Goal: Task Accomplishment & Management: Use online tool/utility

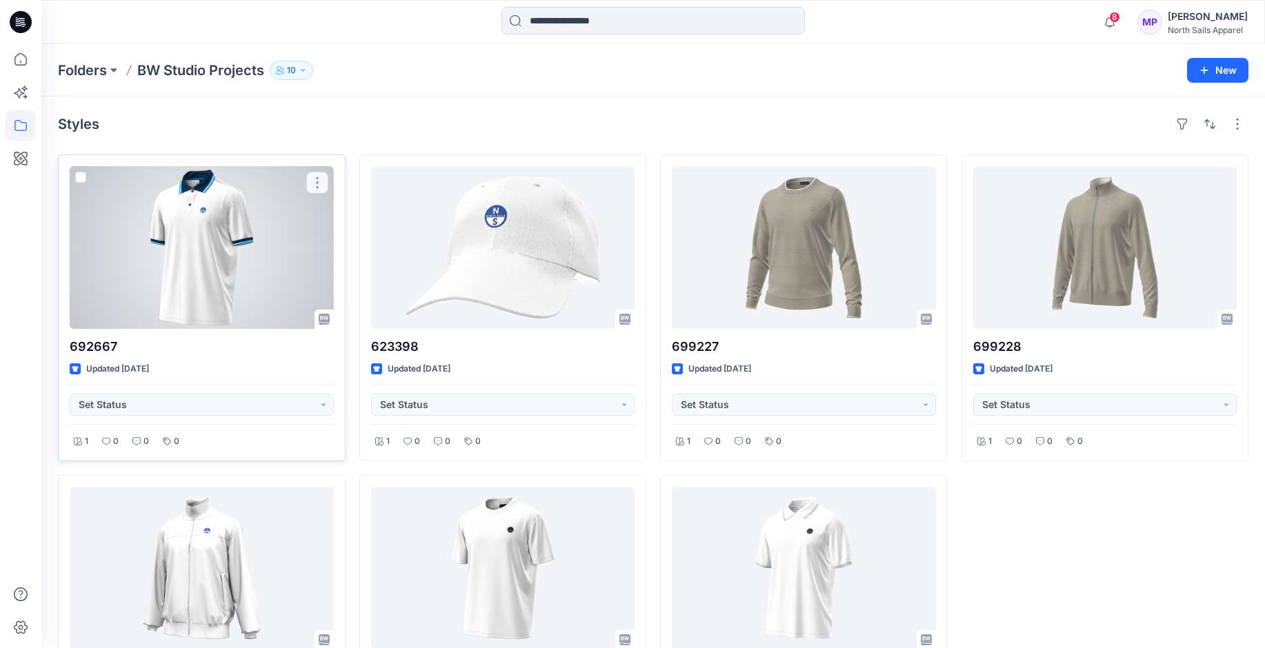
click at [318, 184] on button "button" at bounding box center [317, 183] width 22 height 22
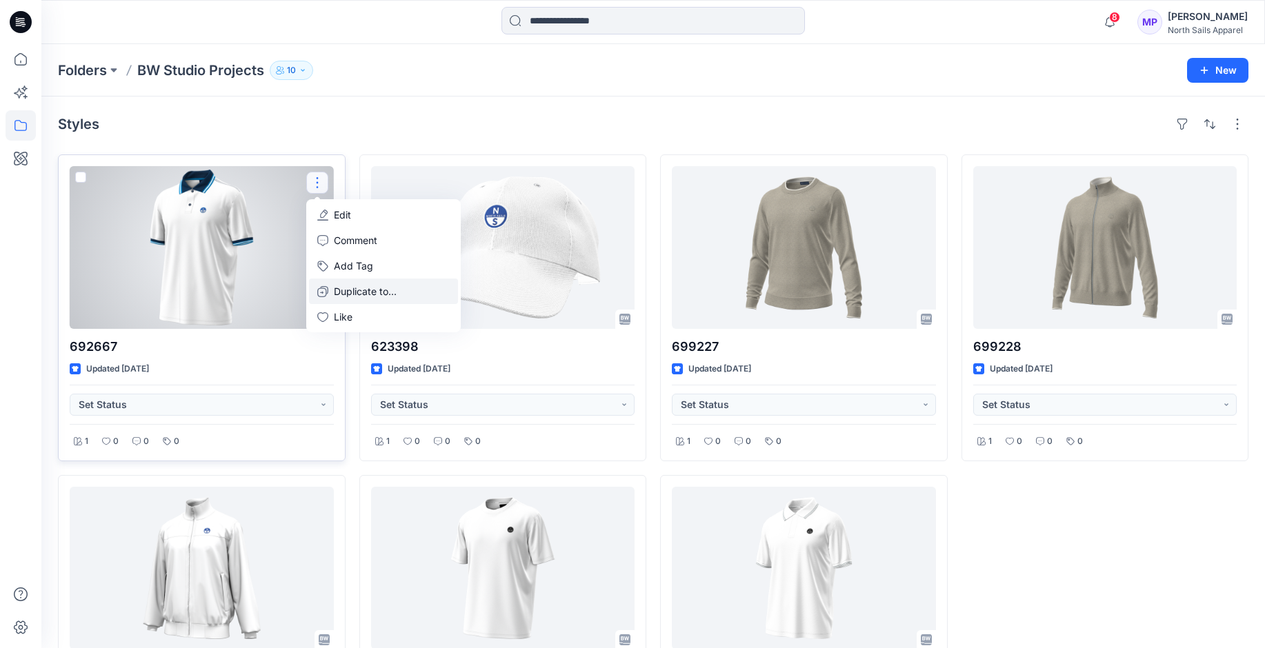
click at [334, 293] on p "Duplicate to..." at bounding box center [365, 291] width 63 height 14
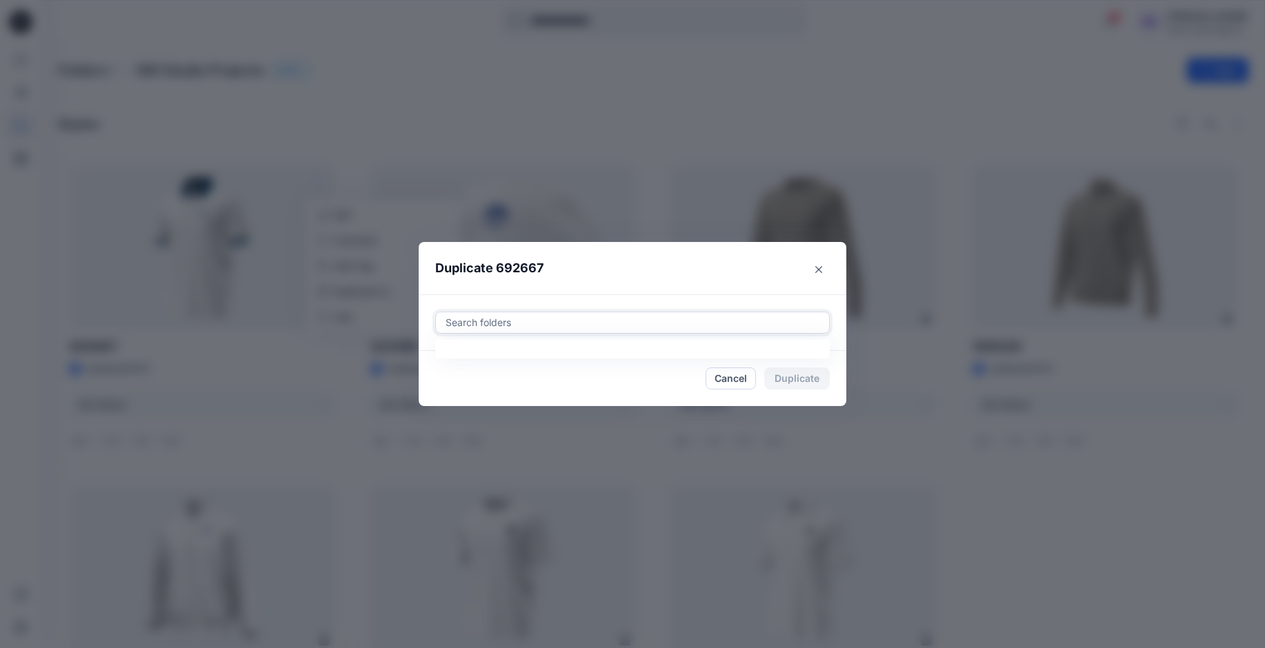
click at [511, 323] on div at bounding box center [632, 323] width 377 height 17
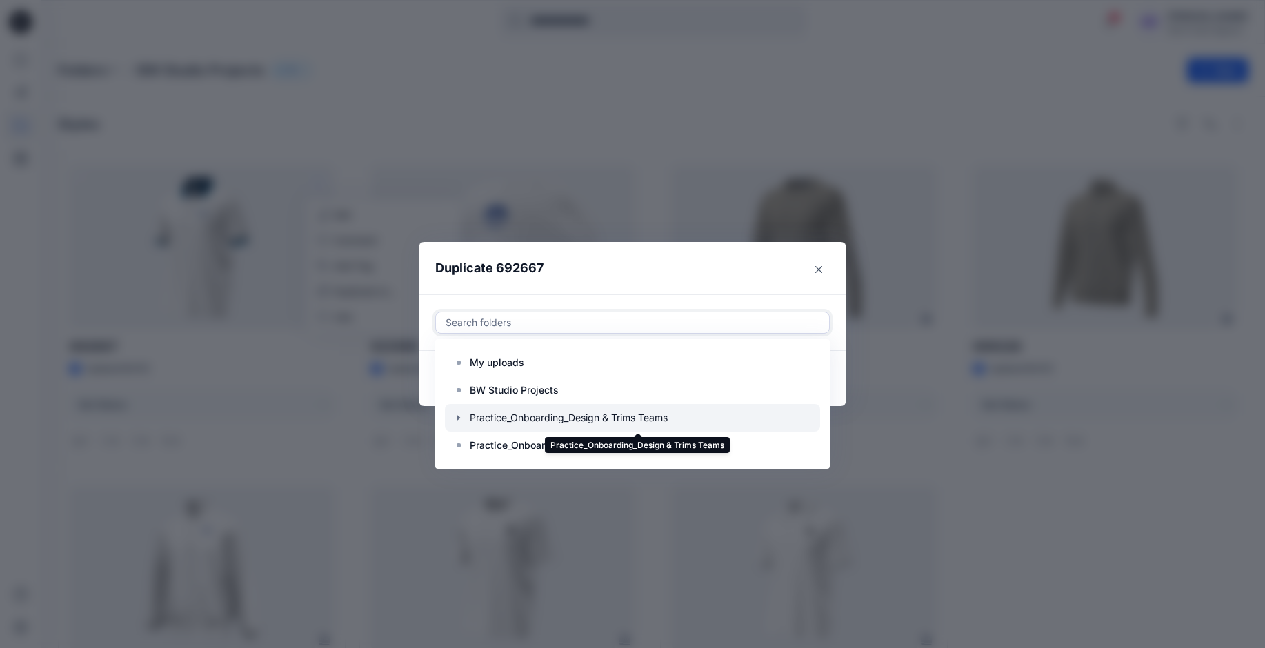
click at [488, 413] on div at bounding box center [632, 418] width 375 height 28
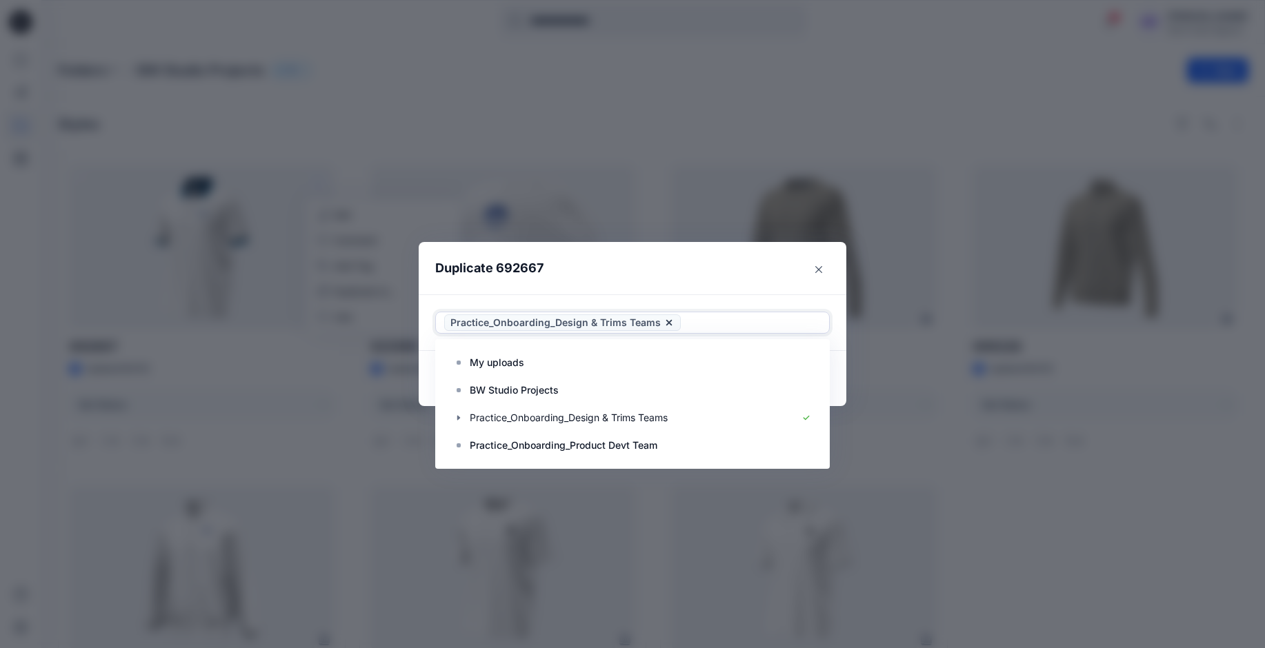
click at [783, 262] on header "Duplicate 692667" at bounding box center [619, 268] width 400 height 52
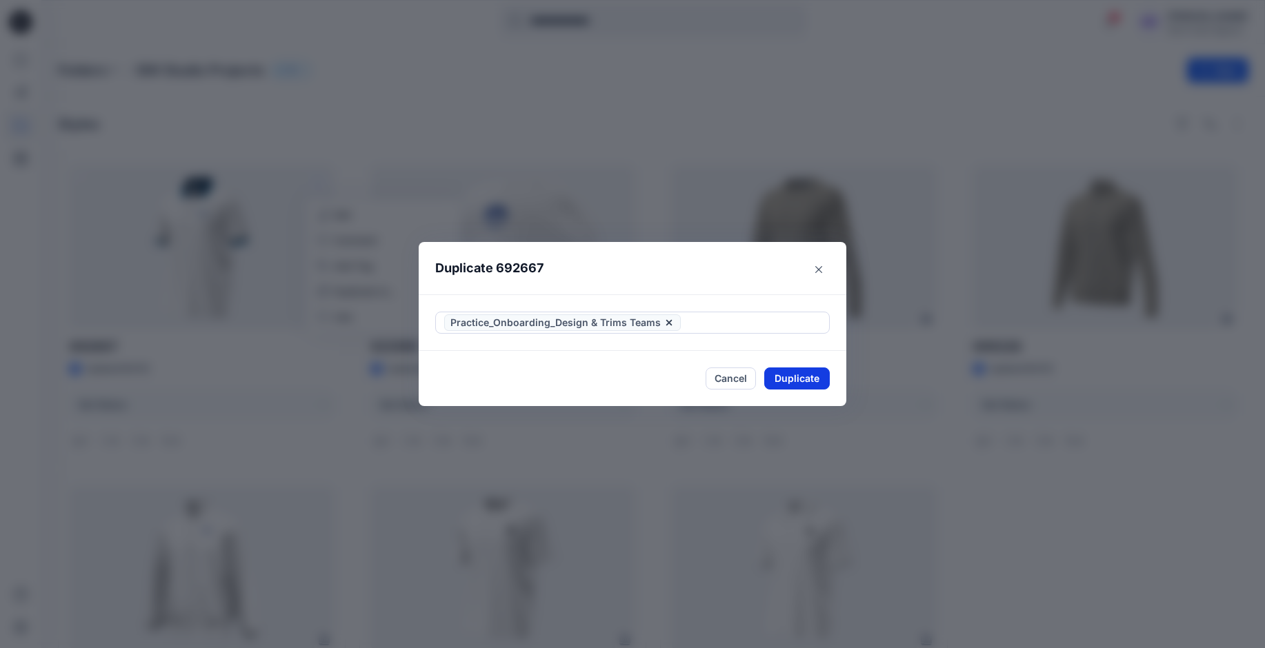
click at [802, 379] on button "Duplicate" at bounding box center [797, 379] width 66 height 22
click at [813, 377] on button "Close" at bounding box center [807, 379] width 45 height 22
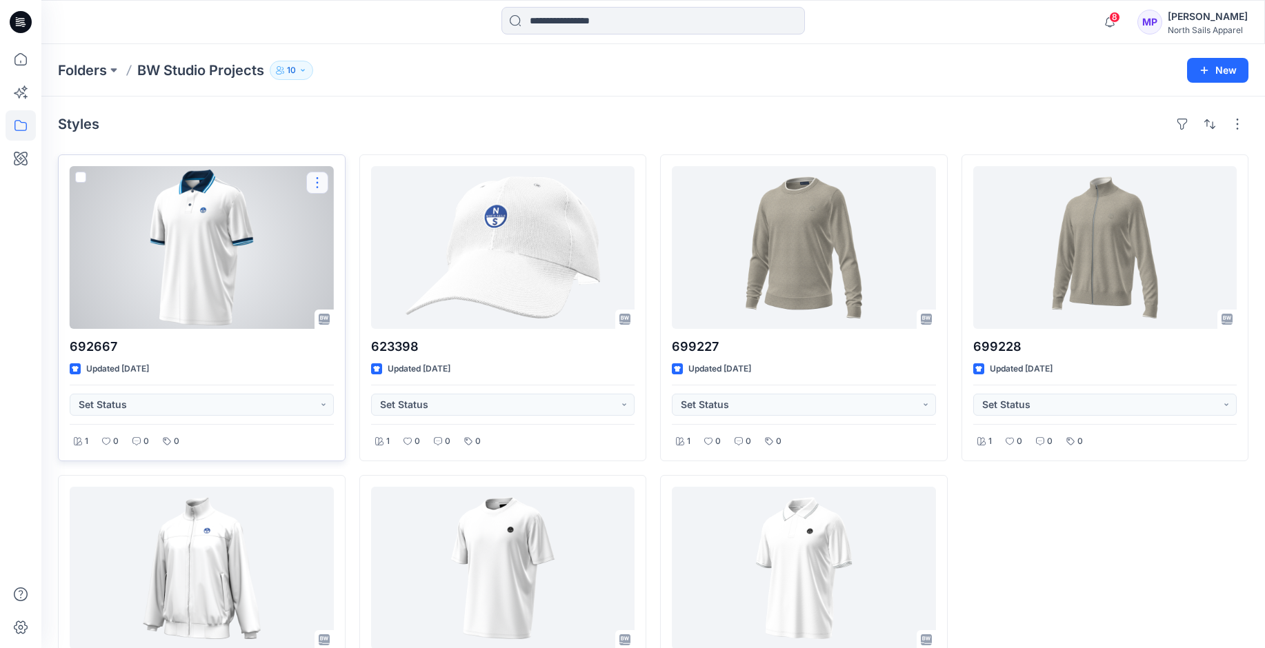
click at [314, 184] on button "button" at bounding box center [317, 183] width 22 height 22
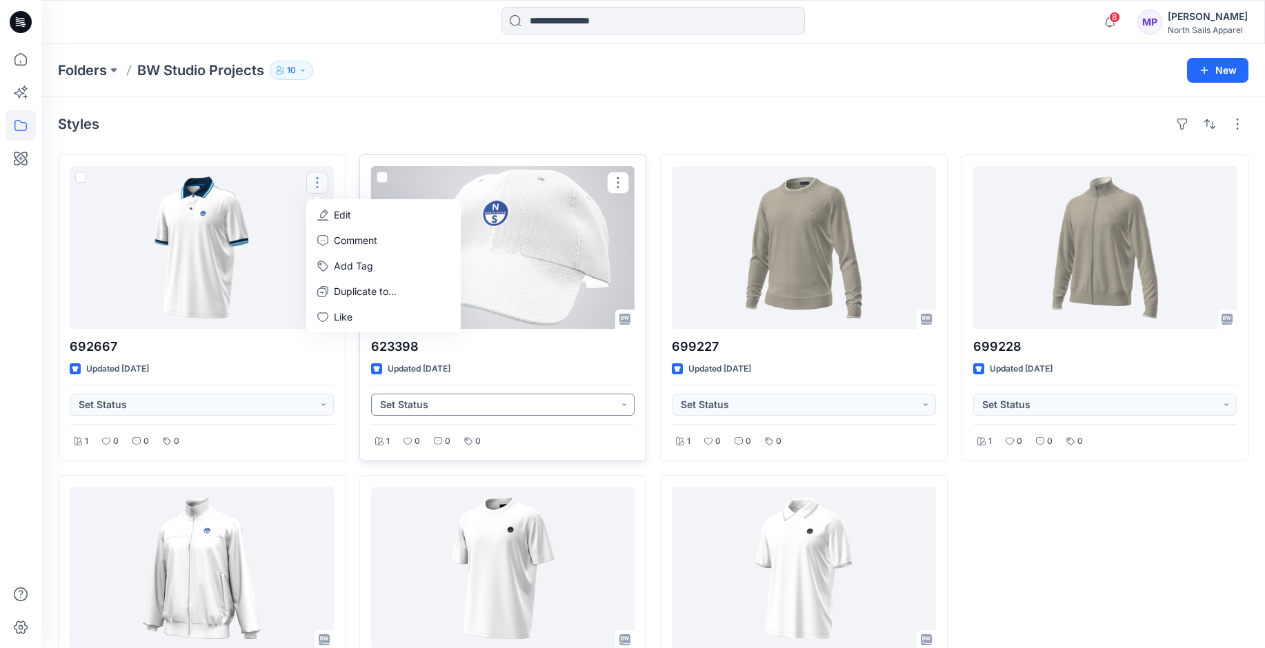
click at [423, 404] on button "Set Status" at bounding box center [503, 405] width 264 height 22
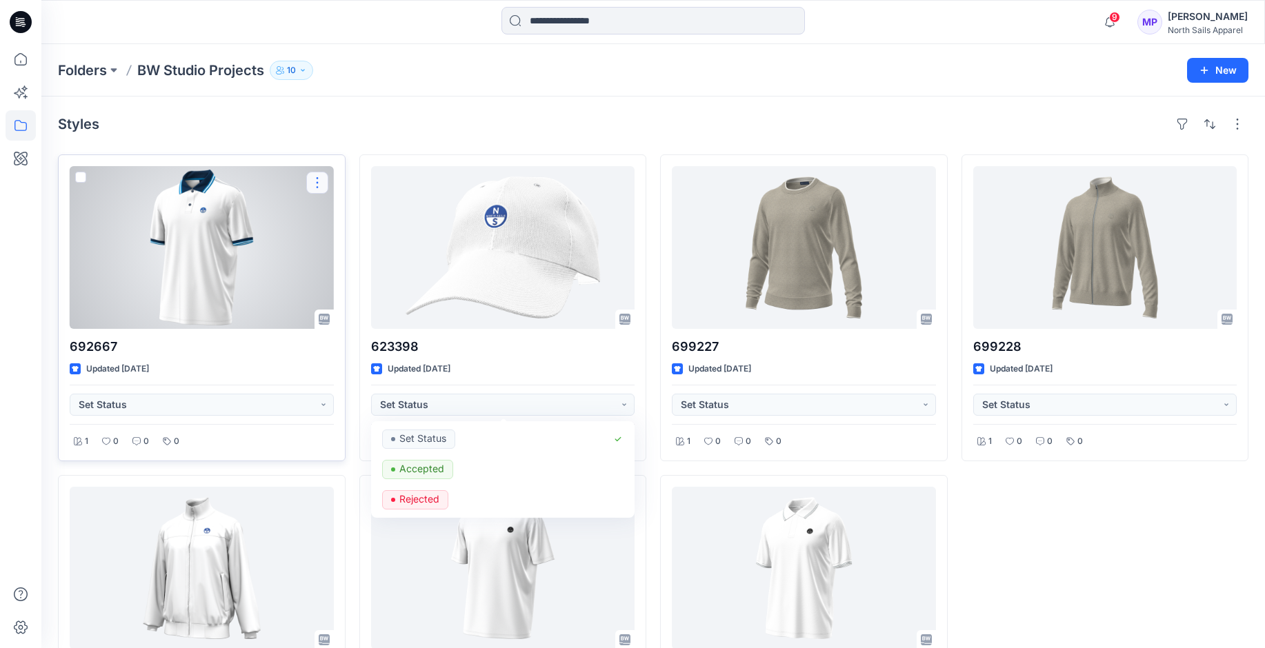
click at [314, 180] on button "button" at bounding box center [317, 183] width 22 height 22
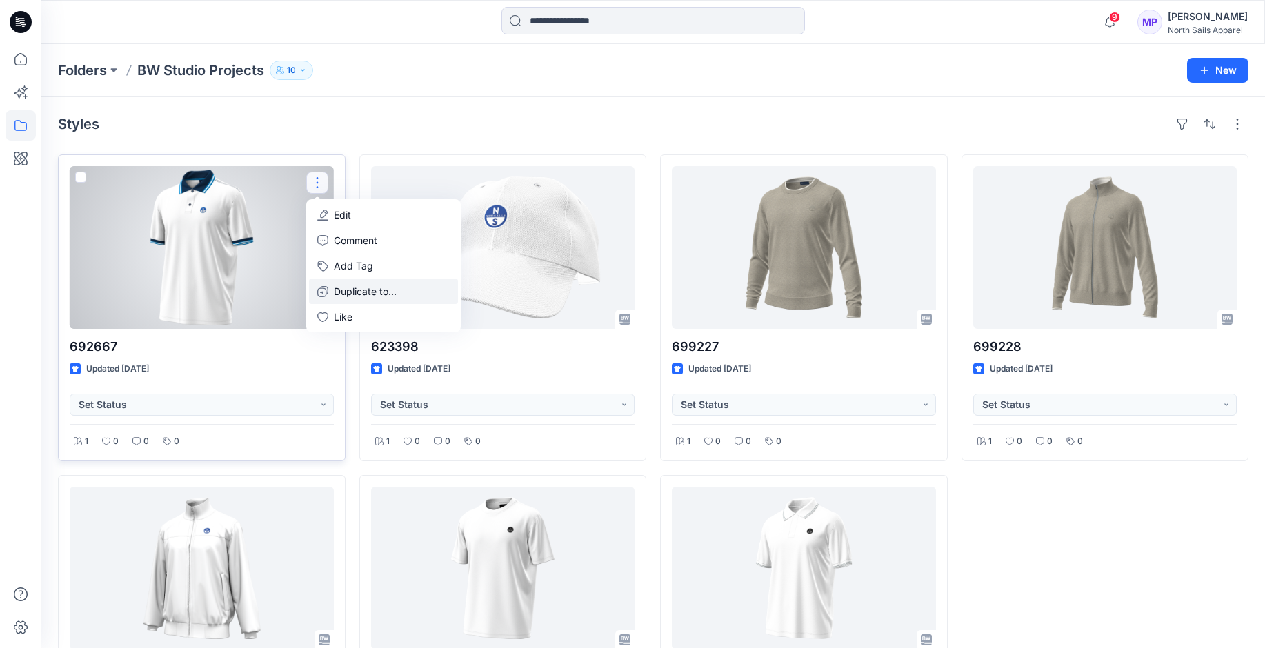
click at [344, 293] on p "Duplicate to..." at bounding box center [365, 291] width 63 height 14
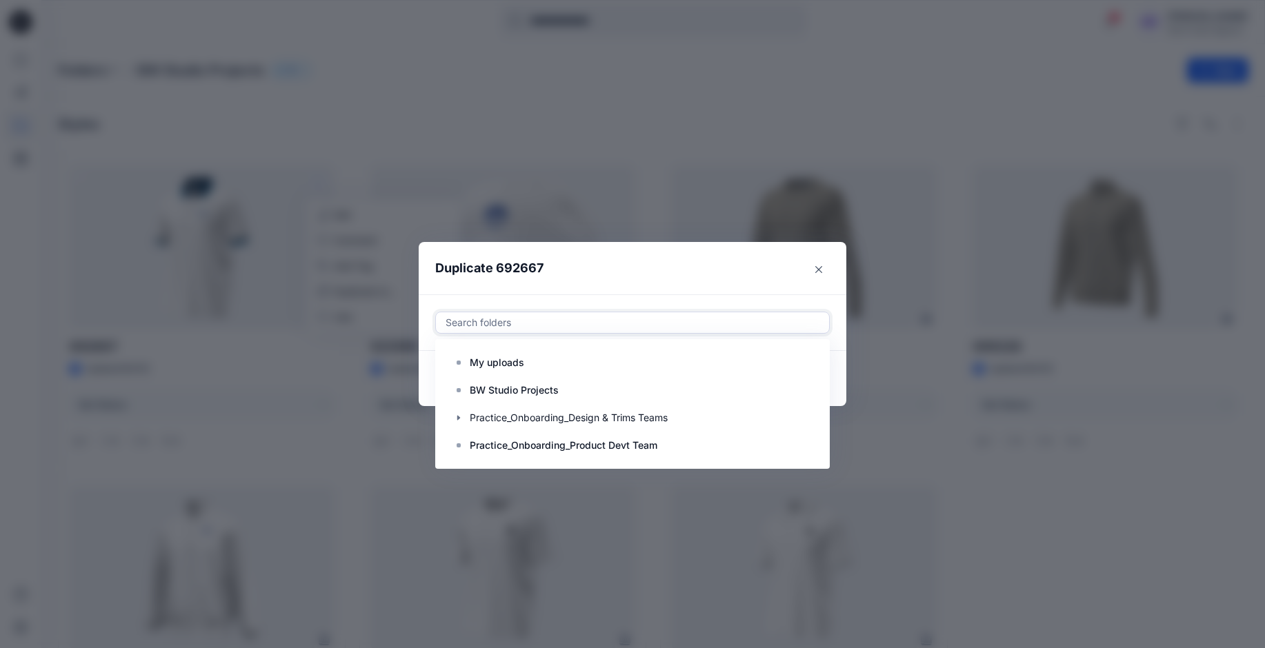
click at [489, 323] on div at bounding box center [632, 323] width 377 height 17
click at [507, 443] on p "Practice_Onboarding_Product Devt Team" at bounding box center [564, 445] width 188 height 17
click at [717, 252] on header "Duplicate 692667" at bounding box center [619, 268] width 400 height 52
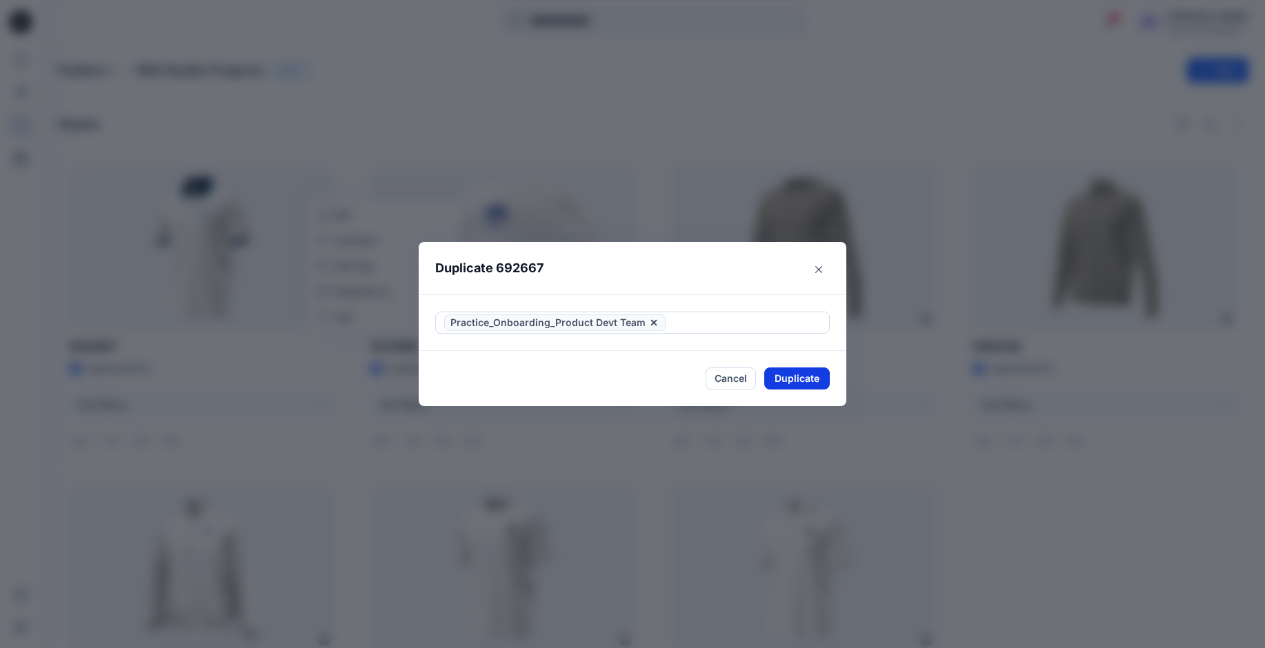
click at [806, 372] on button "Duplicate" at bounding box center [797, 379] width 66 height 22
click at [813, 379] on button "Close" at bounding box center [807, 379] width 45 height 22
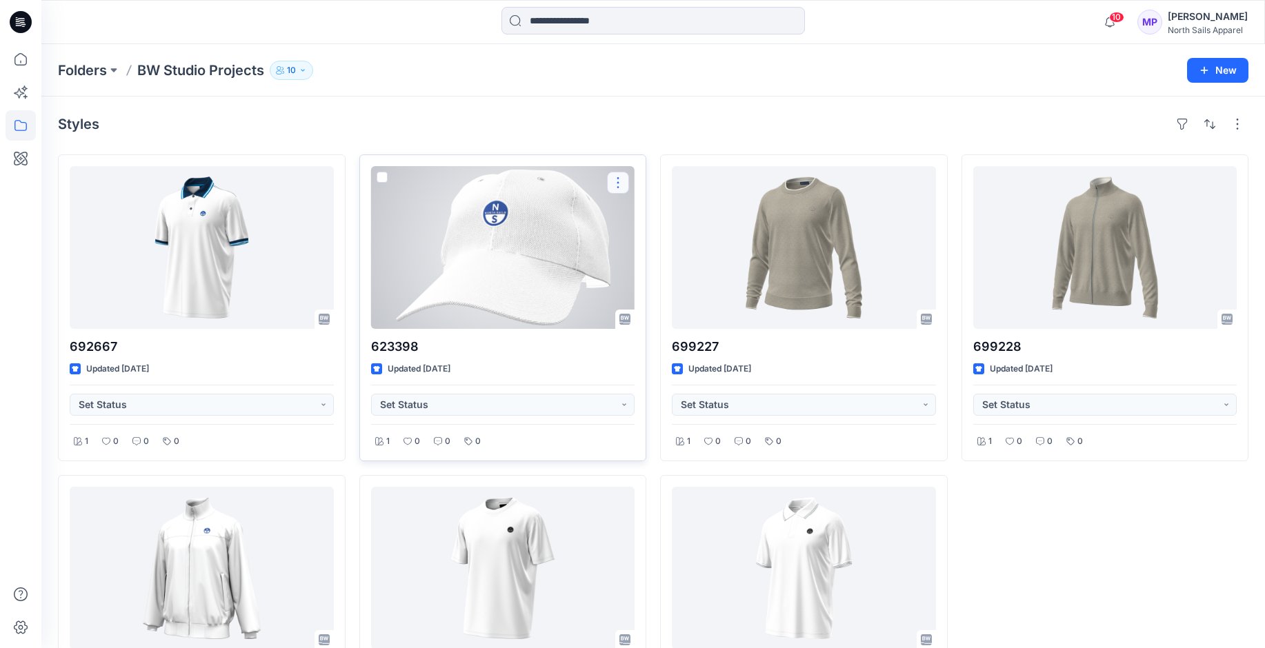
click at [618, 185] on button "button" at bounding box center [618, 183] width 22 height 22
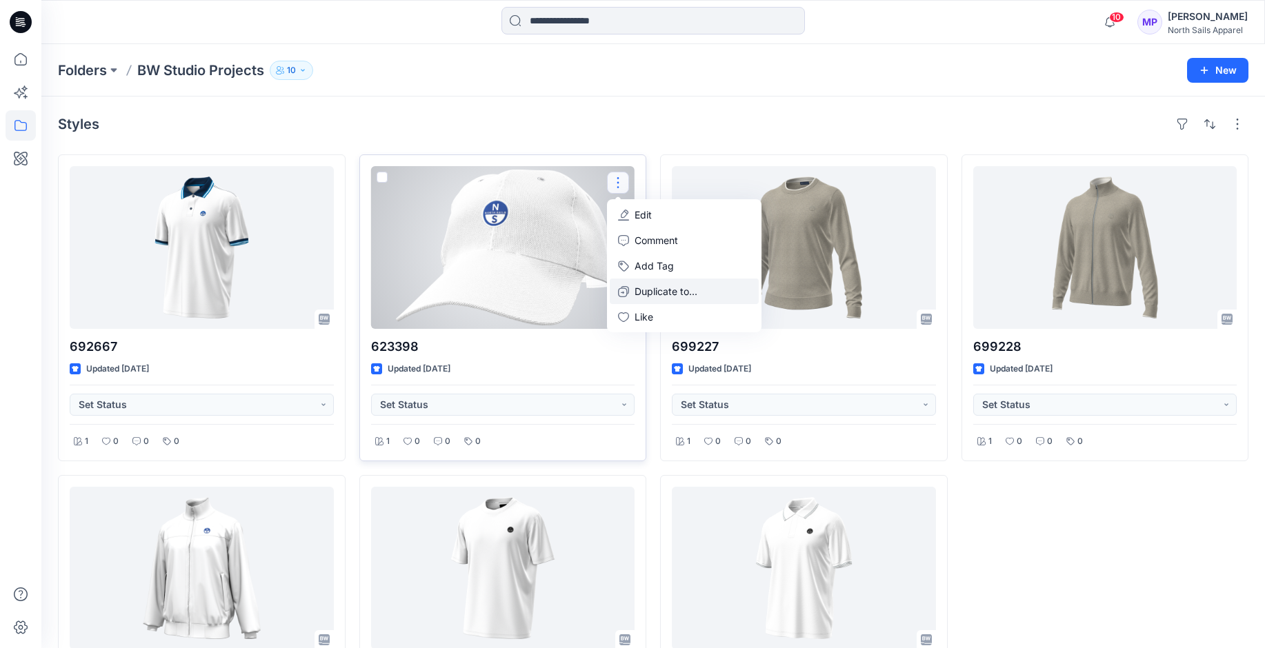
click at [646, 293] on p "Duplicate to..." at bounding box center [666, 291] width 63 height 14
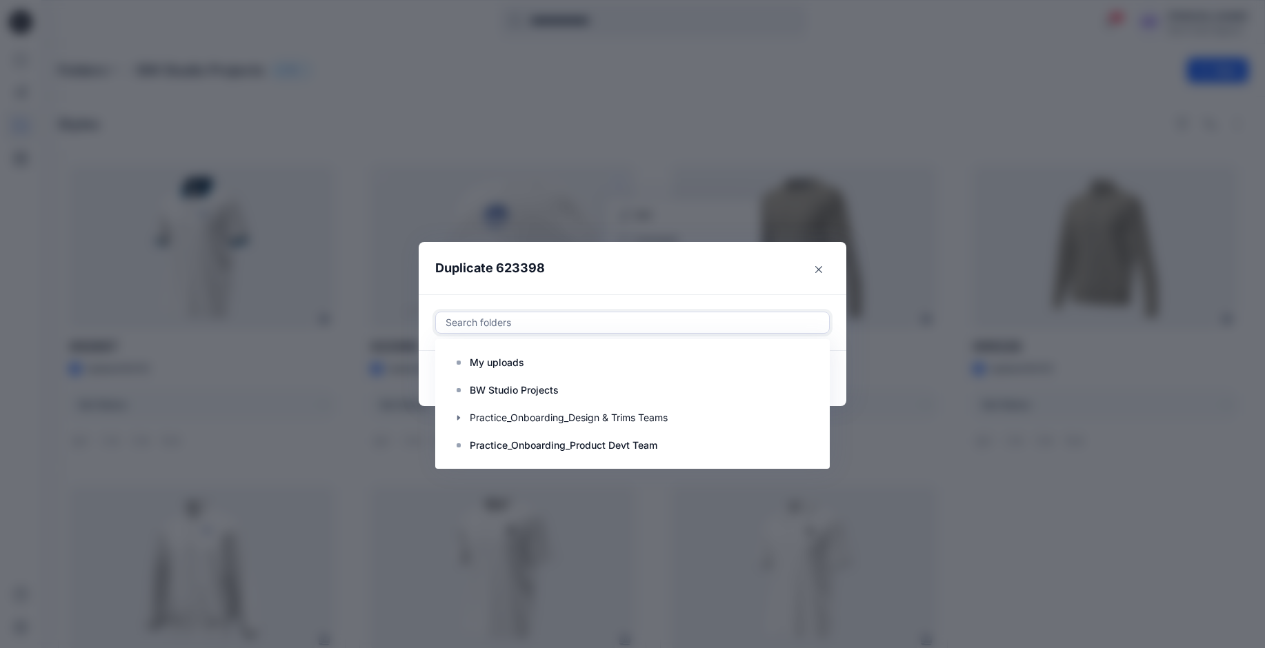
click at [568, 317] on div at bounding box center [632, 323] width 377 height 17
click at [564, 420] on div at bounding box center [632, 418] width 375 height 28
click at [549, 444] on p "Practice_Onboarding_Product Devt Team" at bounding box center [564, 445] width 188 height 17
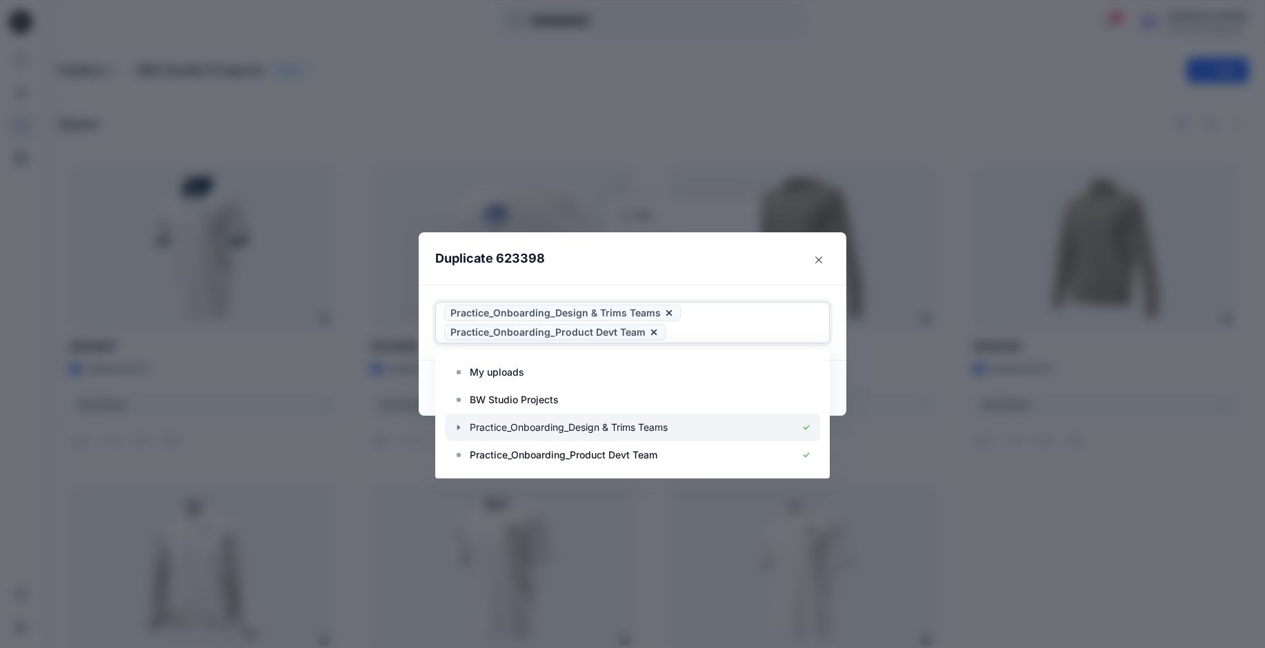
click at [536, 430] on div at bounding box center [632, 428] width 375 height 28
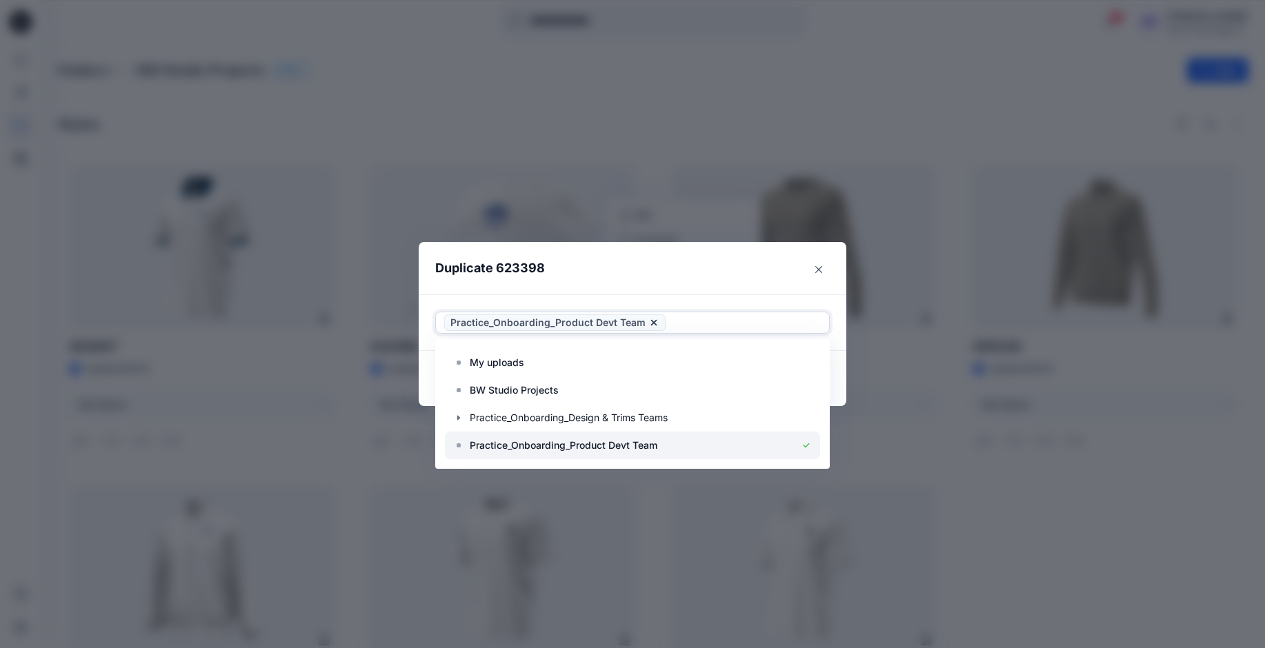
click at [533, 450] on p "Practice_Onboarding_Product Devt Team" at bounding box center [564, 445] width 188 height 17
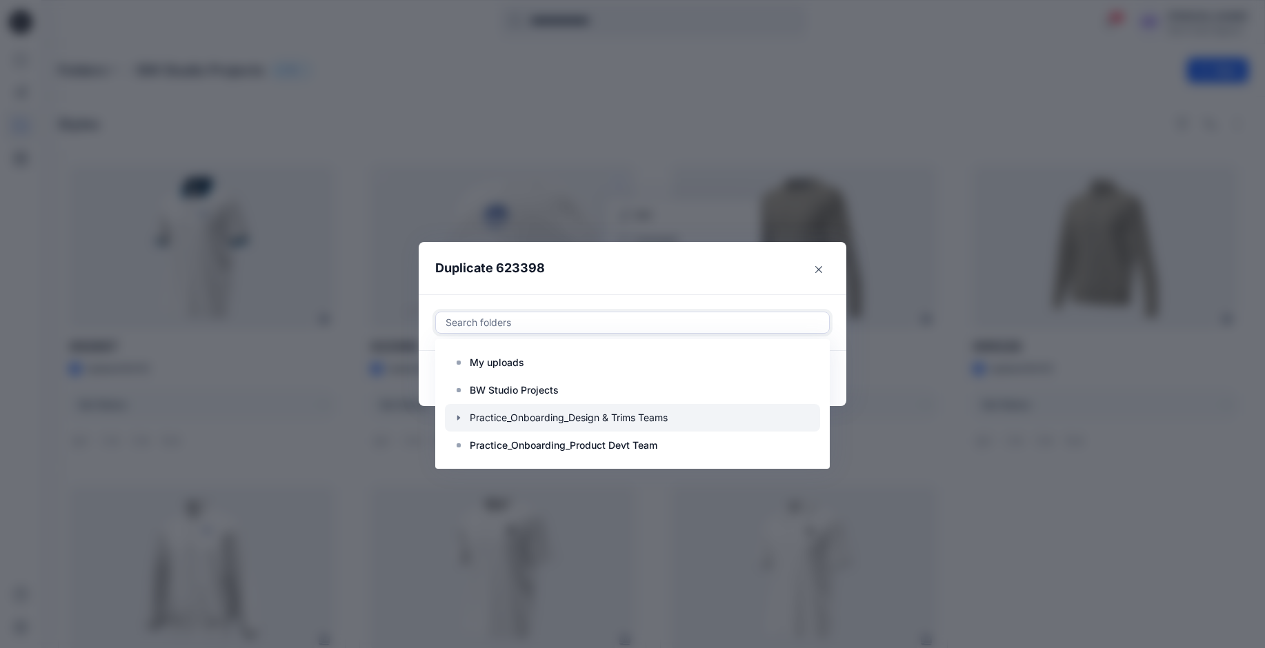
click at [499, 410] on div at bounding box center [632, 418] width 375 height 28
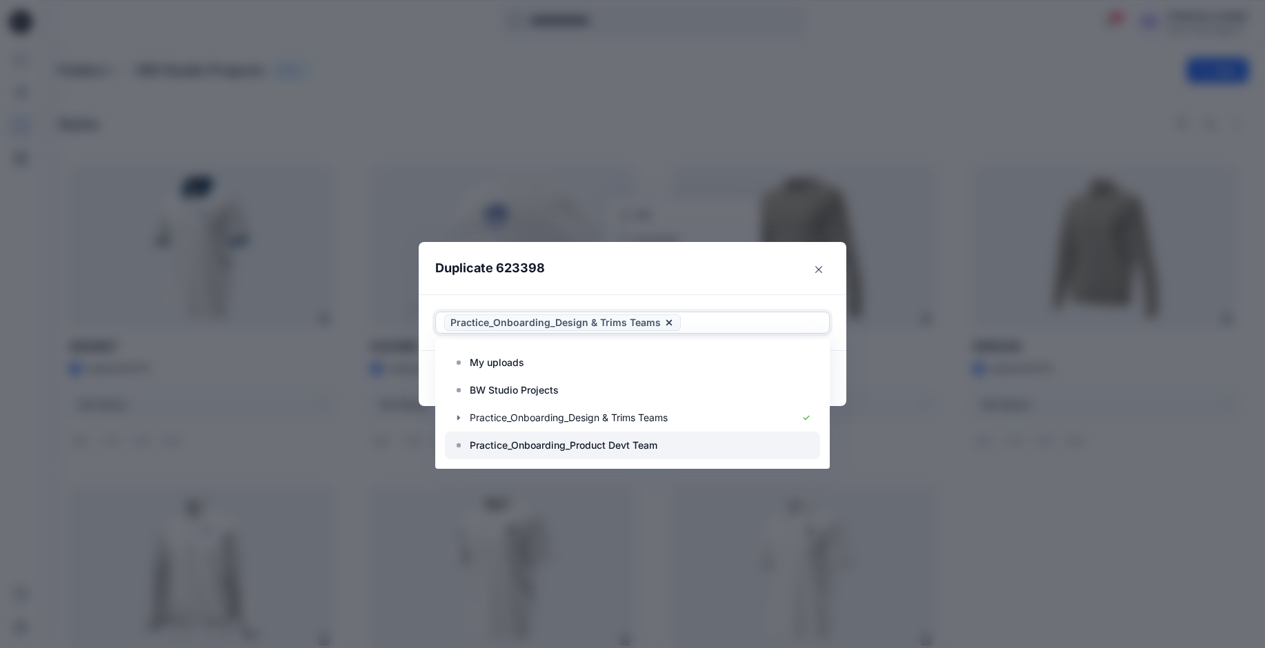
click at [511, 450] on p "Practice_Onboarding_Product Devt Team" at bounding box center [564, 445] width 188 height 17
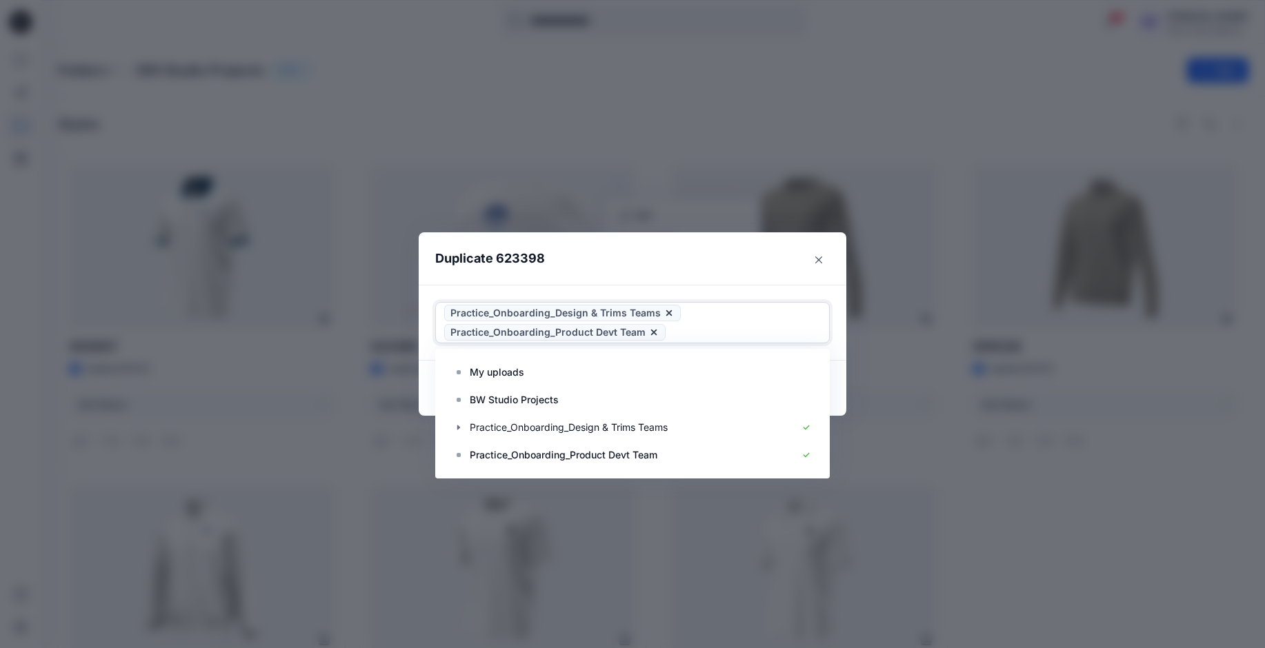
click at [698, 268] on header "Duplicate 623398" at bounding box center [619, 258] width 400 height 52
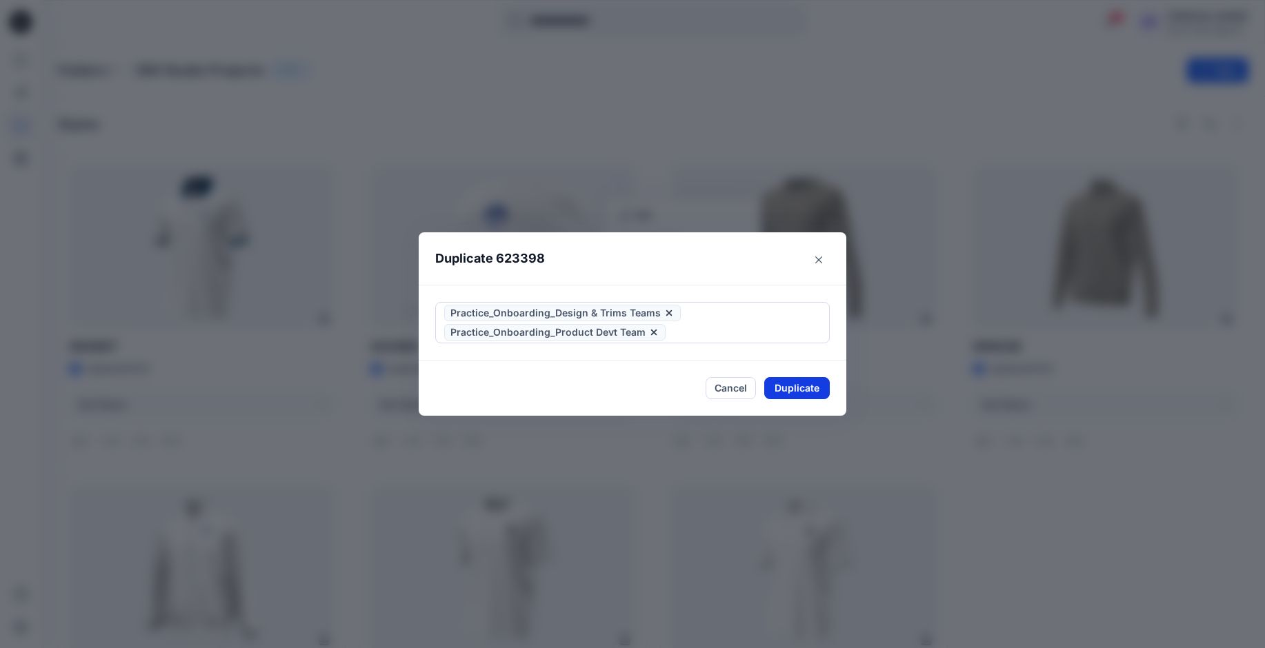
click at [797, 384] on button "Duplicate" at bounding box center [797, 388] width 66 height 22
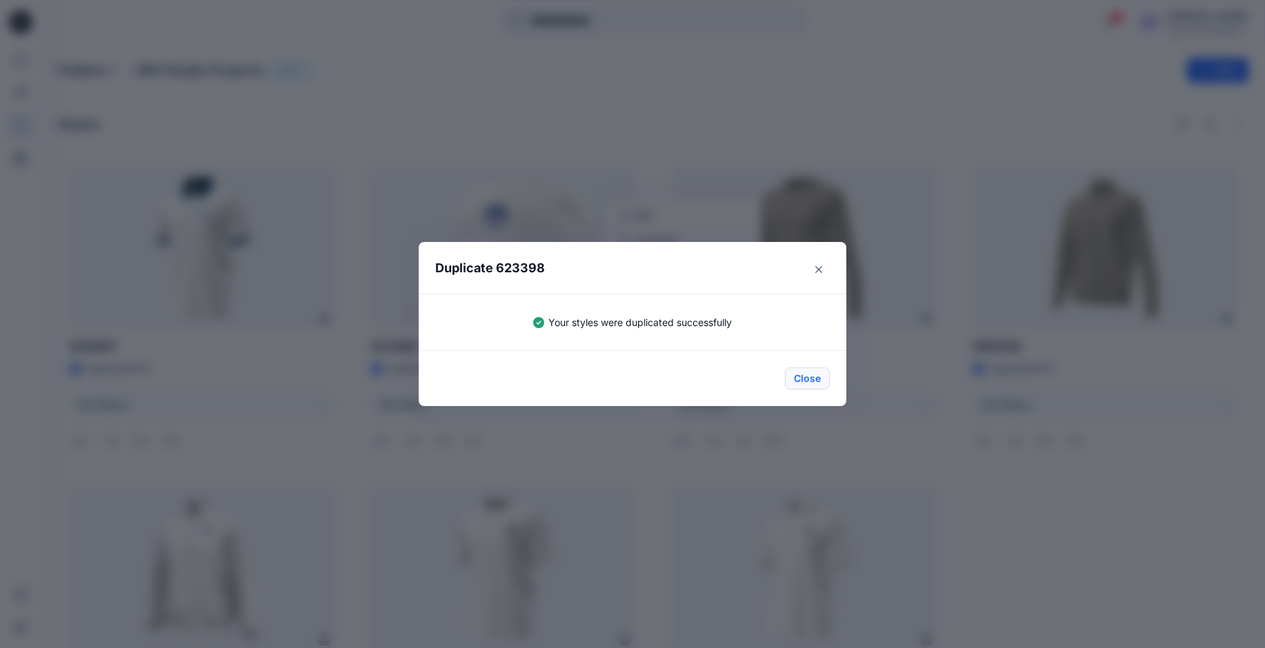
click at [809, 383] on button "Close" at bounding box center [807, 379] width 45 height 22
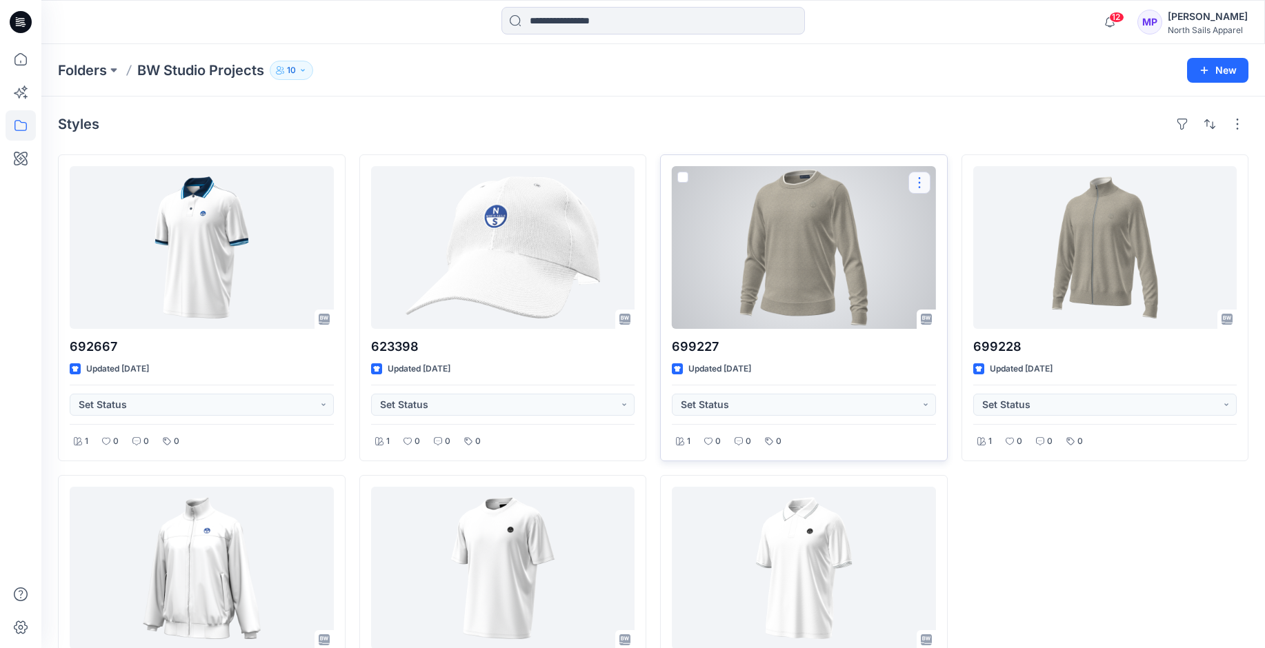
click at [916, 186] on button "button" at bounding box center [920, 183] width 22 height 22
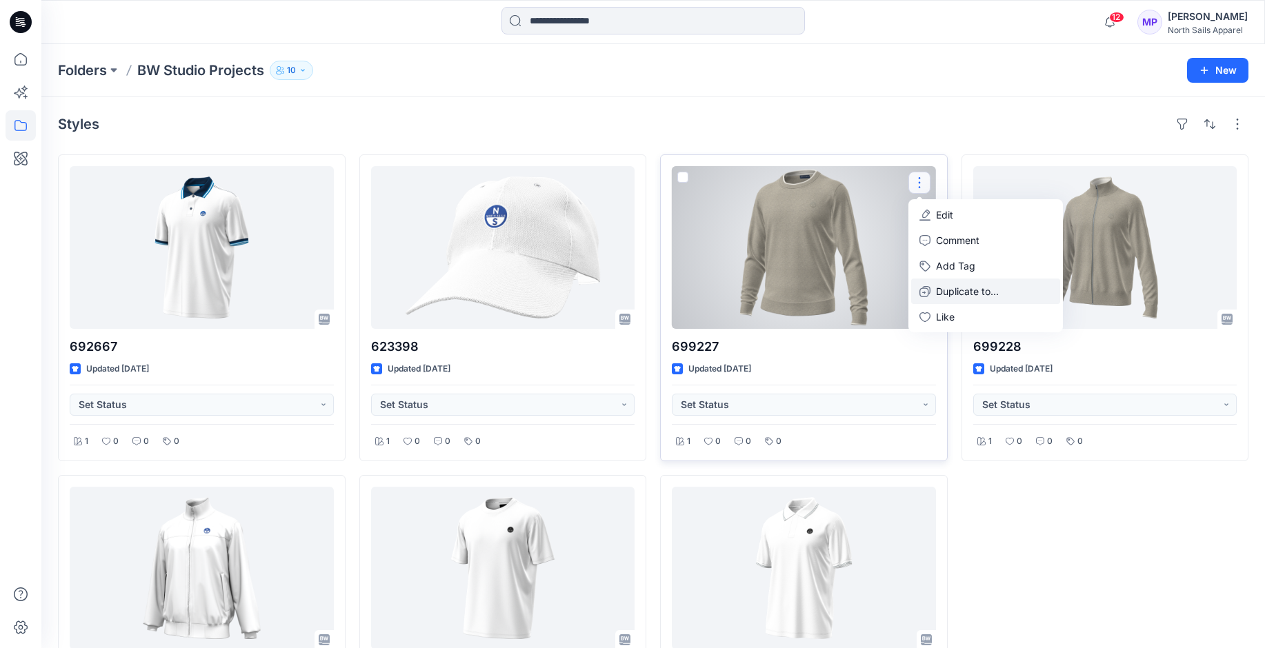
click at [942, 297] on p "Duplicate to..." at bounding box center [967, 291] width 63 height 14
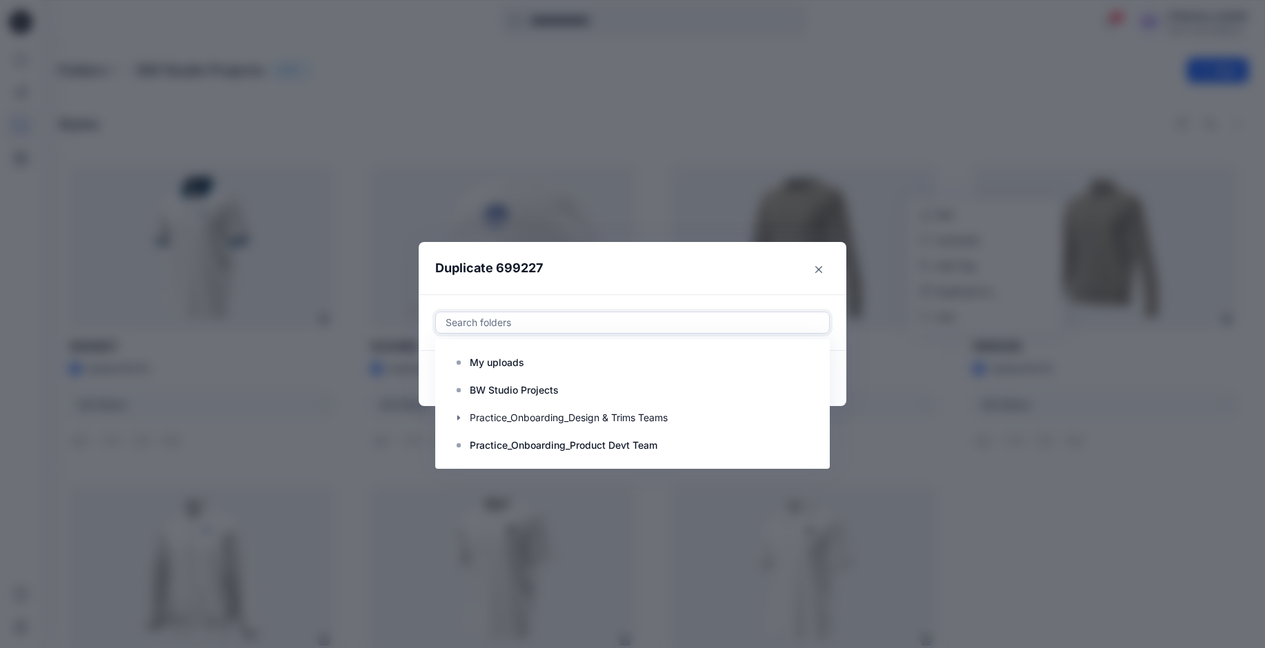
click at [676, 317] on div at bounding box center [632, 323] width 377 height 17
click at [558, 416] on div at bounding box center [632, 418] width 375 height 28
click at [544, 440] on p "Practice_Onboarding_Product Devt Team" at bounding box center [564, 445] width 188 height 17
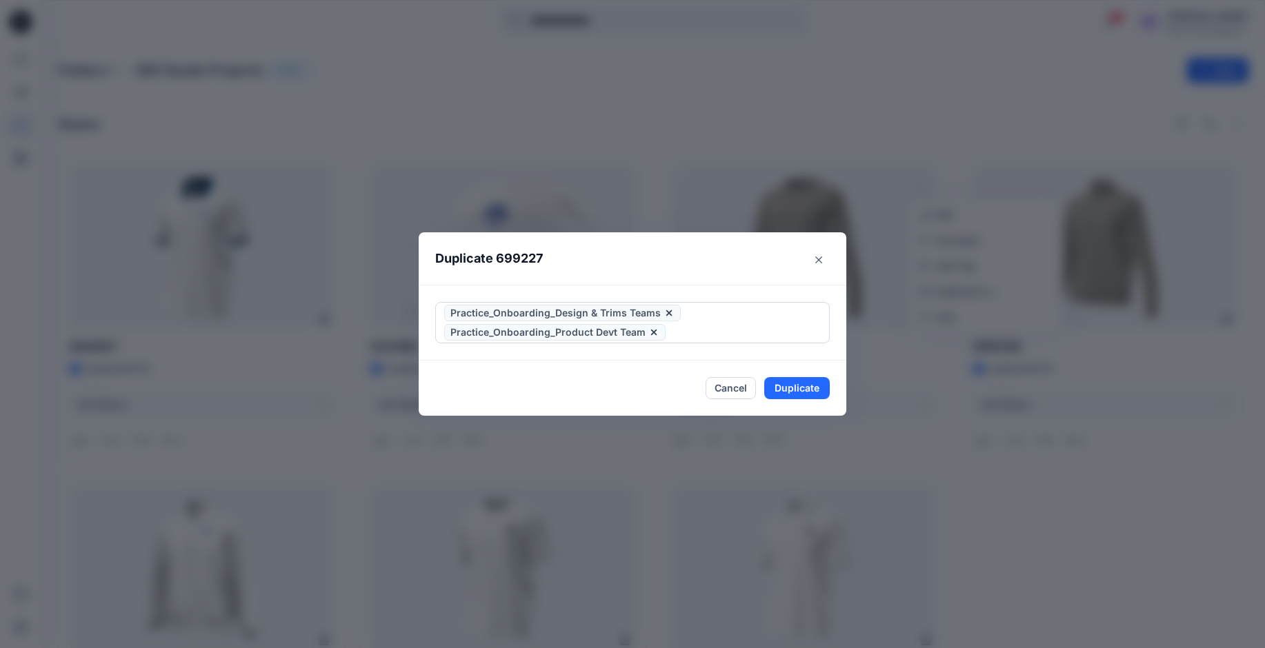
click at [720, 249] on header "Duplicate 699227" at bounding box center [619, 258] width 400 height 52
drag, startPoint x: 809, startPoint y: 390, endPoint x: 824, endPoint y: 381, distance: 17.0
click at [810, 390] on button "Duplicate" at bounding box center [797, 388] width 66 height 22
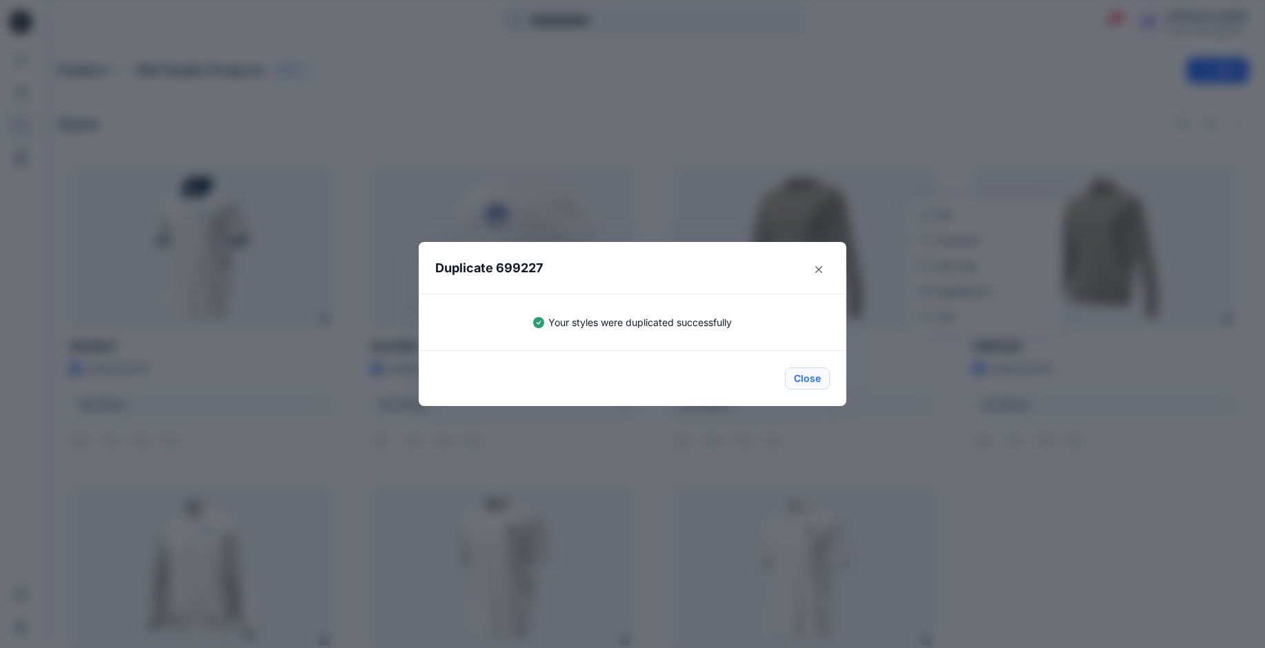
click at [817, 373] on button "Close" at bounding box center [807, 379] width 45 height 22
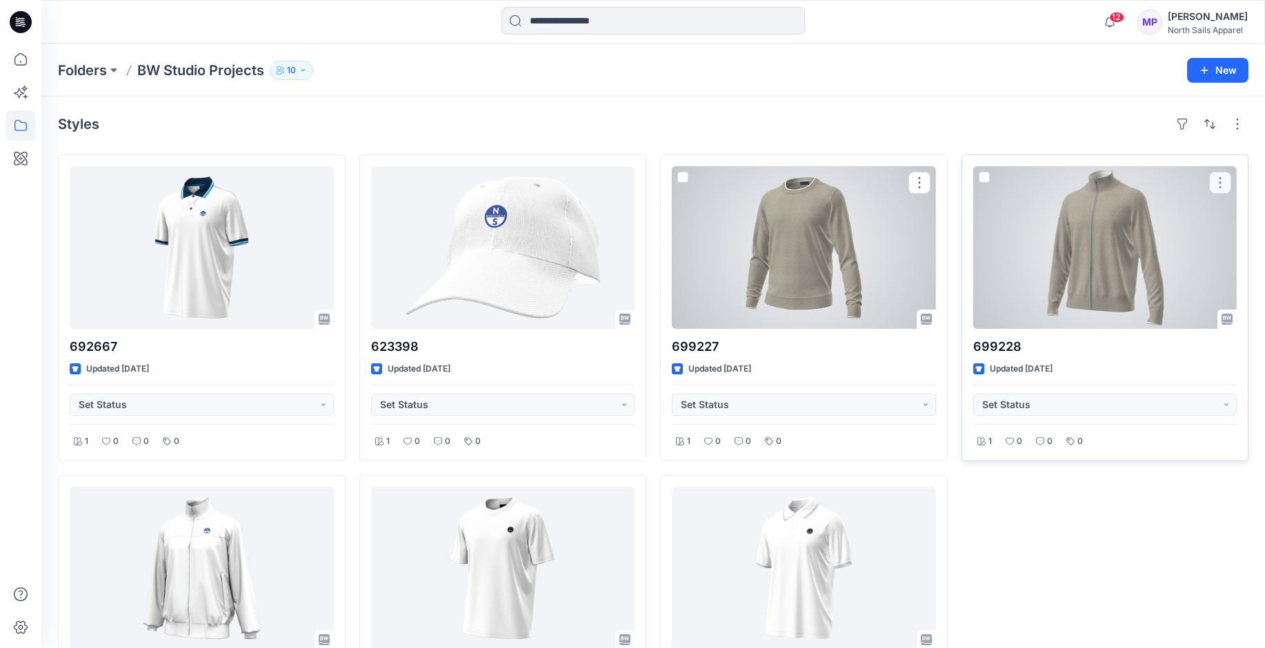
click at [1218, 181] on button "button" at bounding box center [1220, 183] width 22 height 22
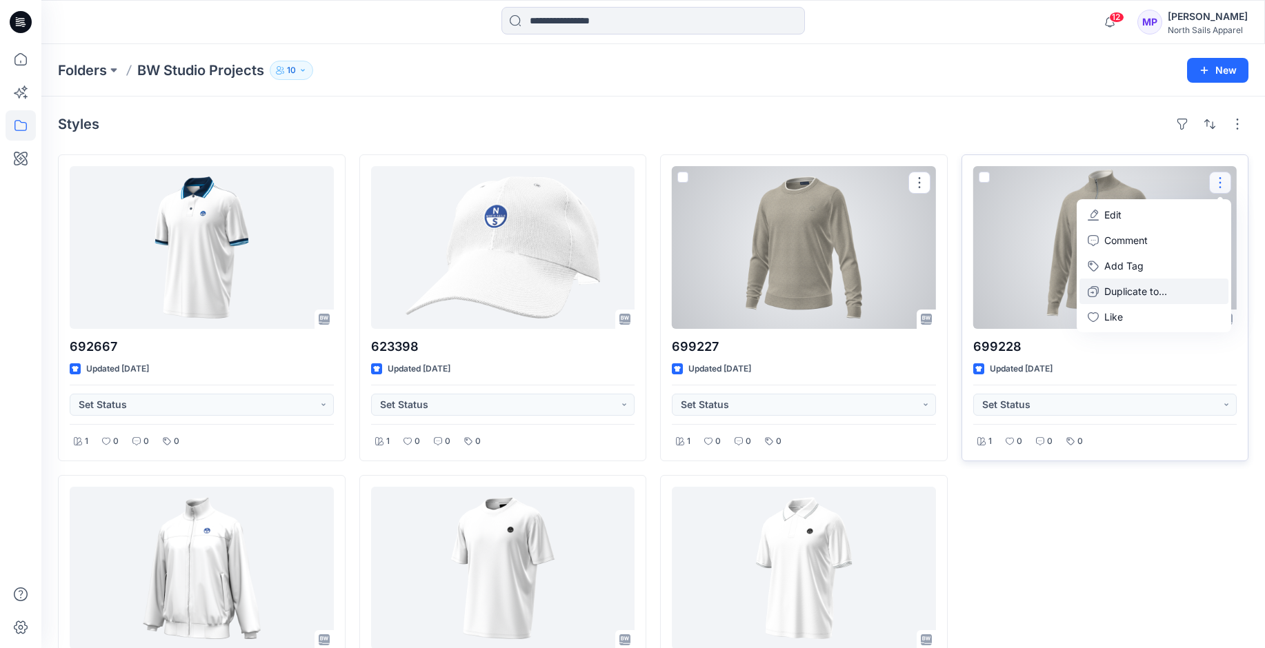
click at [1125, 290] on p "Duplicate to..." at bounding box center [1136, 291] width 63 height 14
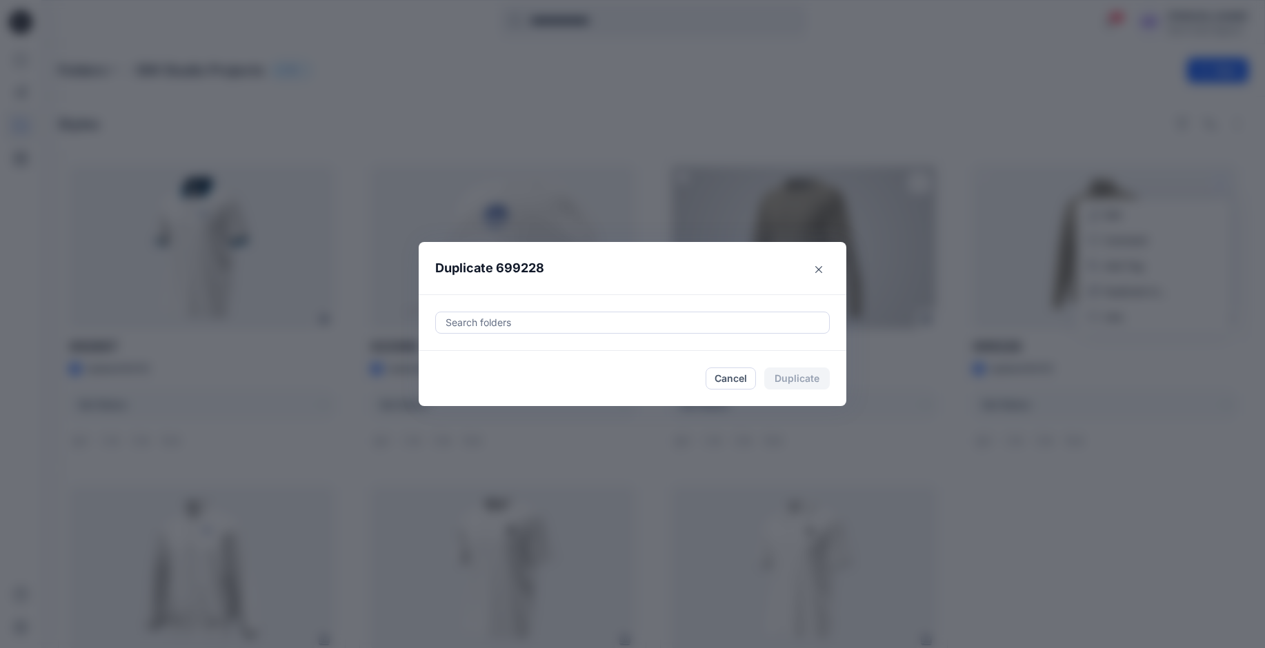
click at [566, 318] on div at bounding box center [632, 323] width 377 height 17
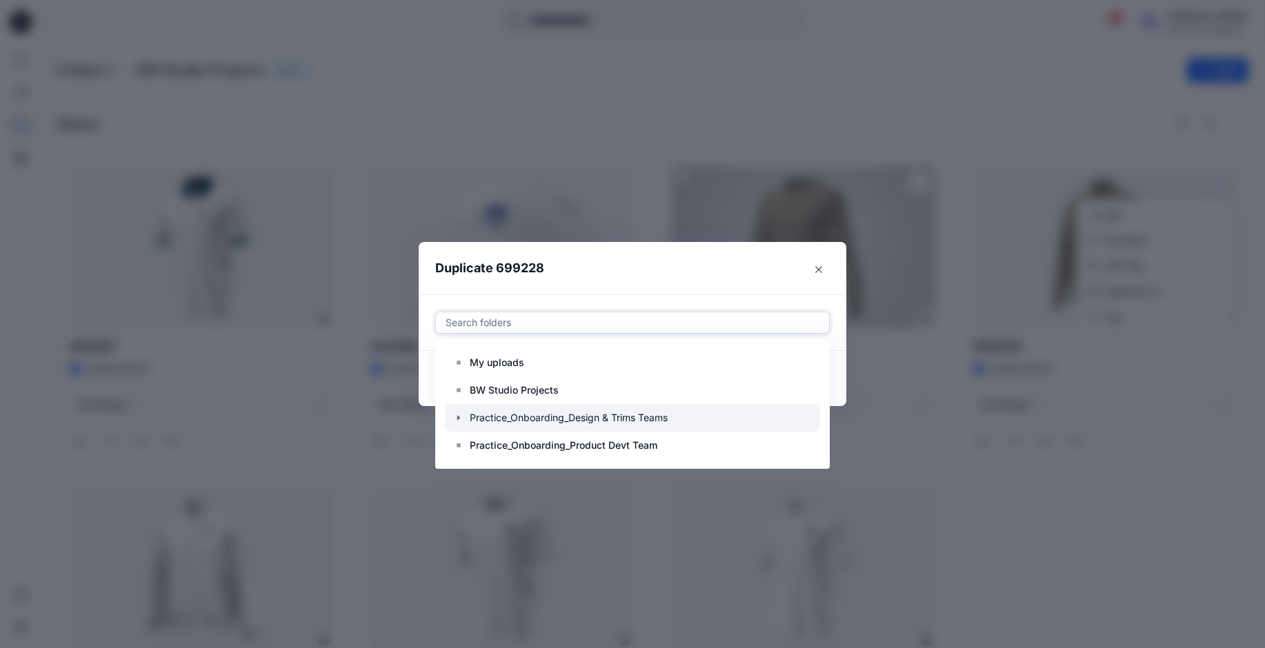
click at [499, 416] on div at bounding box center [632, 418] width 375 height 28
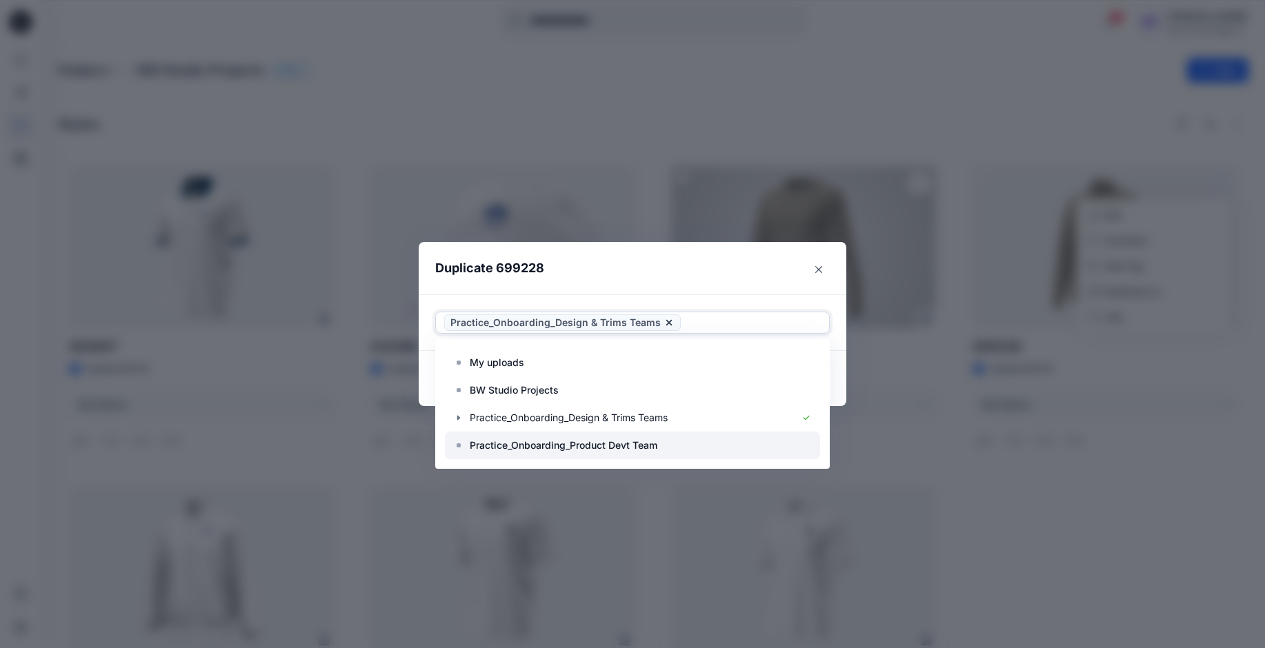
click at [499, 446] on p "Practice_Onboarding_Product Devt Team" at bounding box center [564, 445] width 188 height 17
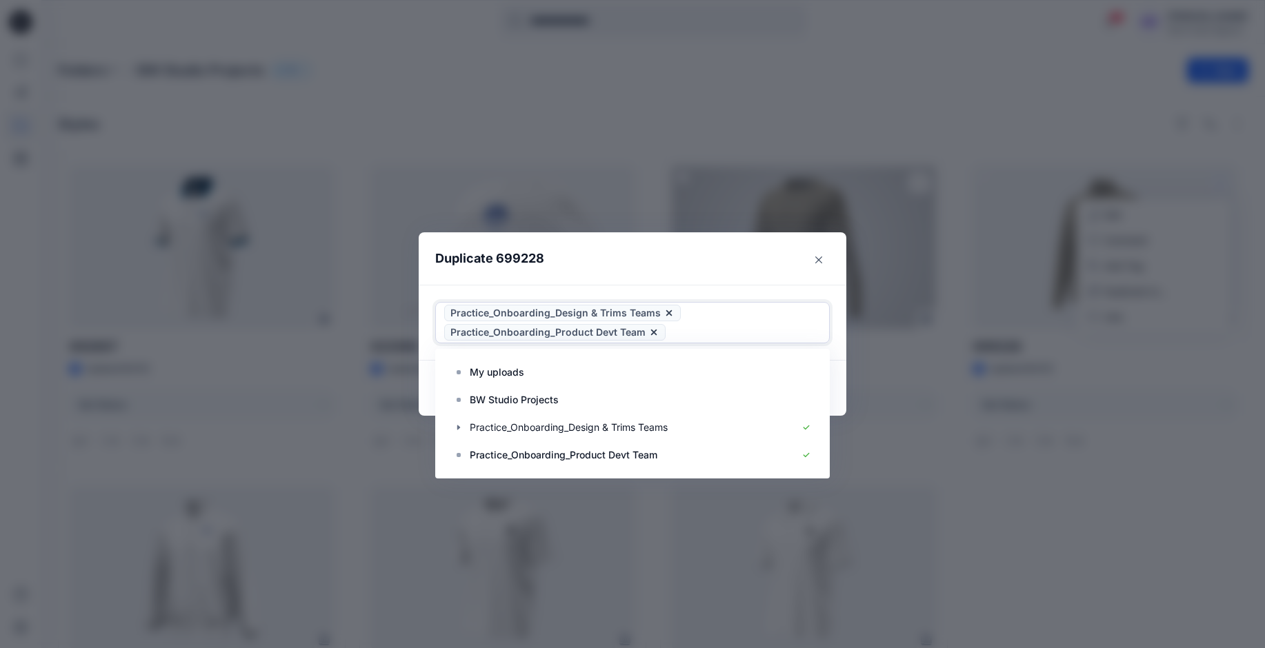
click at [730, 251] on header "Duplicate 699228" at bounding box center [619, 258] width 400 height 52
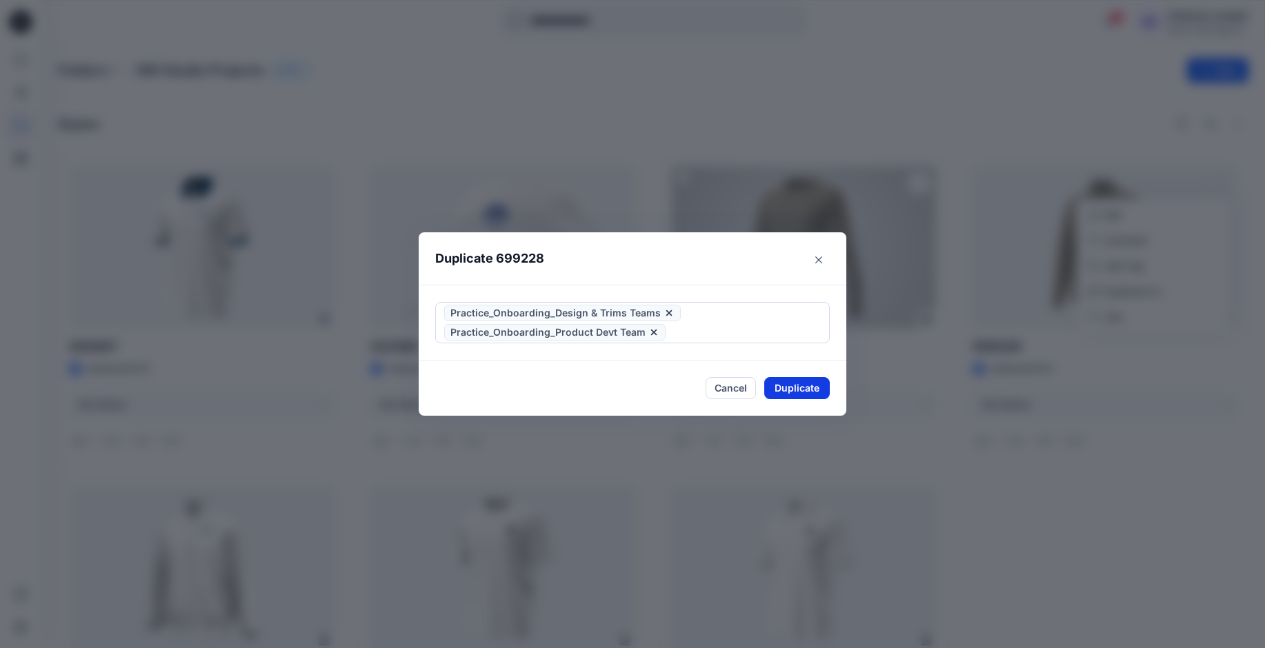
click at [806, 393] on button "Duplicate" at bounding box center [797, 388] width 66 height 22
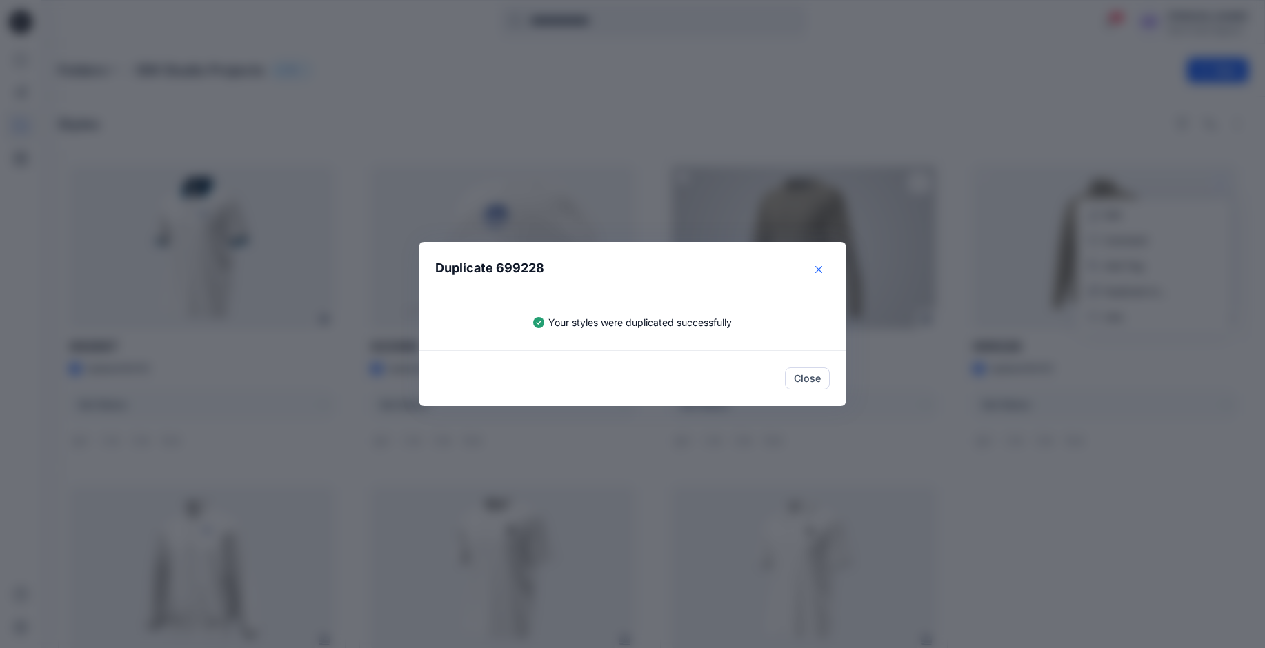
click at [822, 271] on icon "Close" at bounding box center [818, 269] width 7 height 7
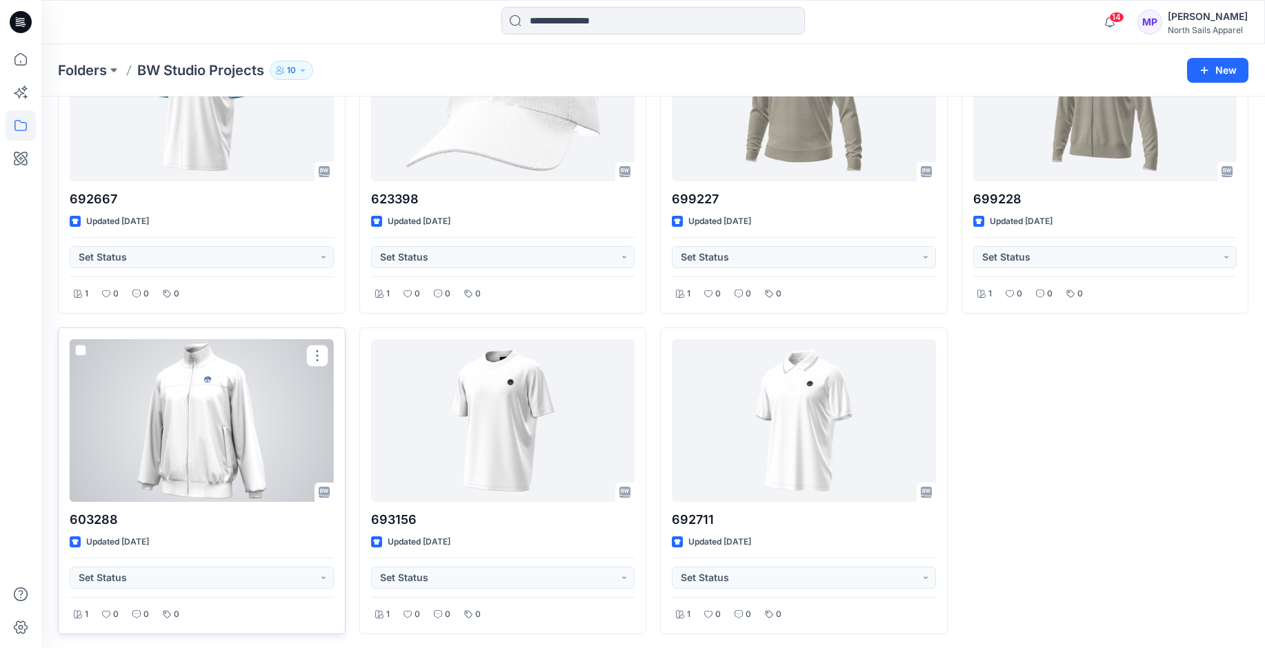
scroll to position [150, 0]
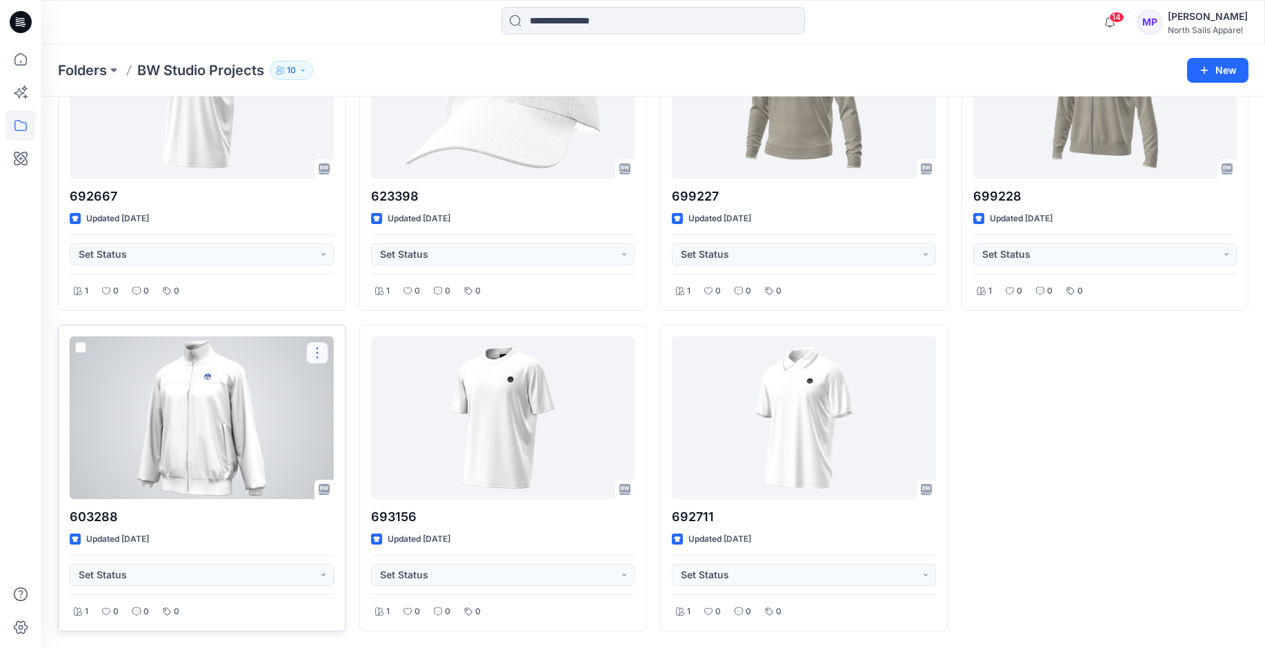
click at [321, 352] on button "button" at bounding box center [317, 353] width 22 height 22
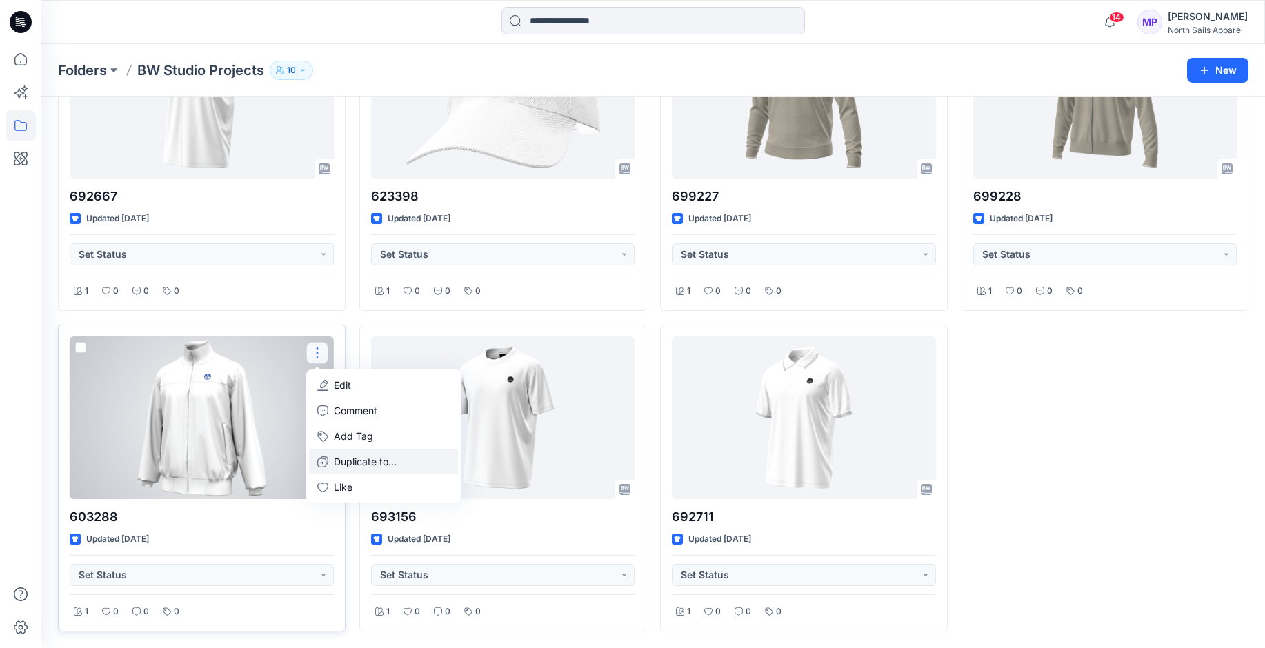
click at [344, 464] on p "Duplicate to..." at bounding box center [365, 462] width 63 height 14
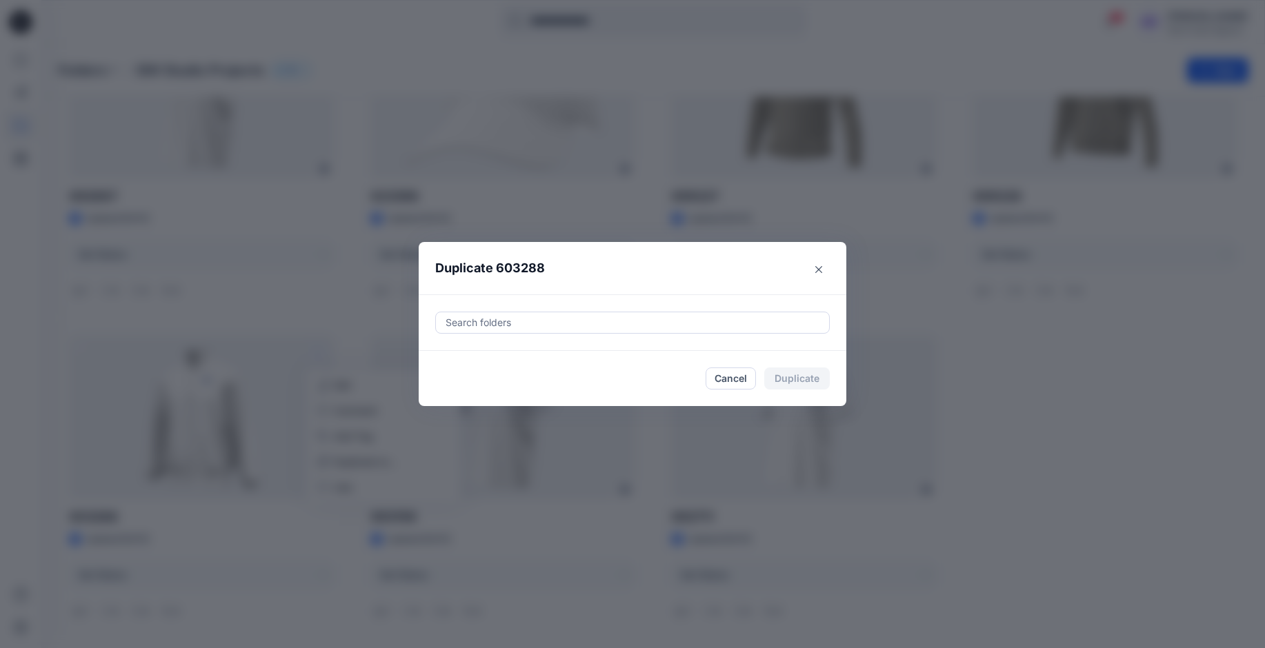
click at [484, 318] on div at bounding box center [632, 323] width 377 height 17
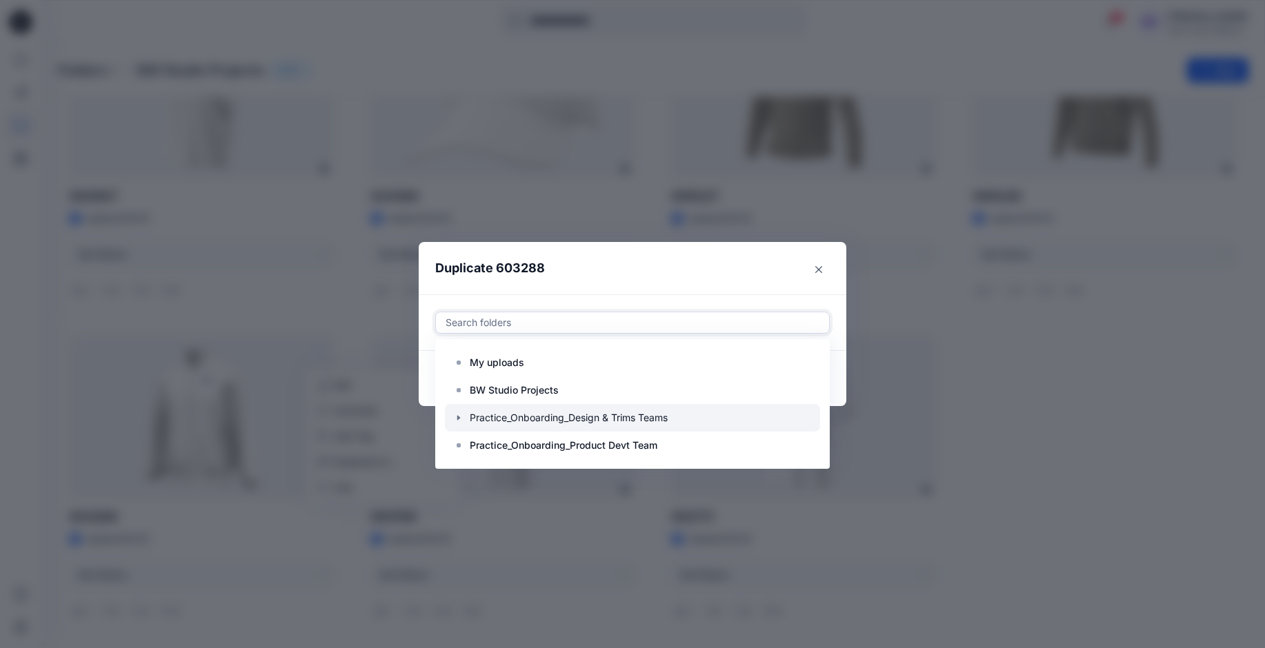
click at [492, 419] on div at bounding box center [632, 418] width 375 height 28
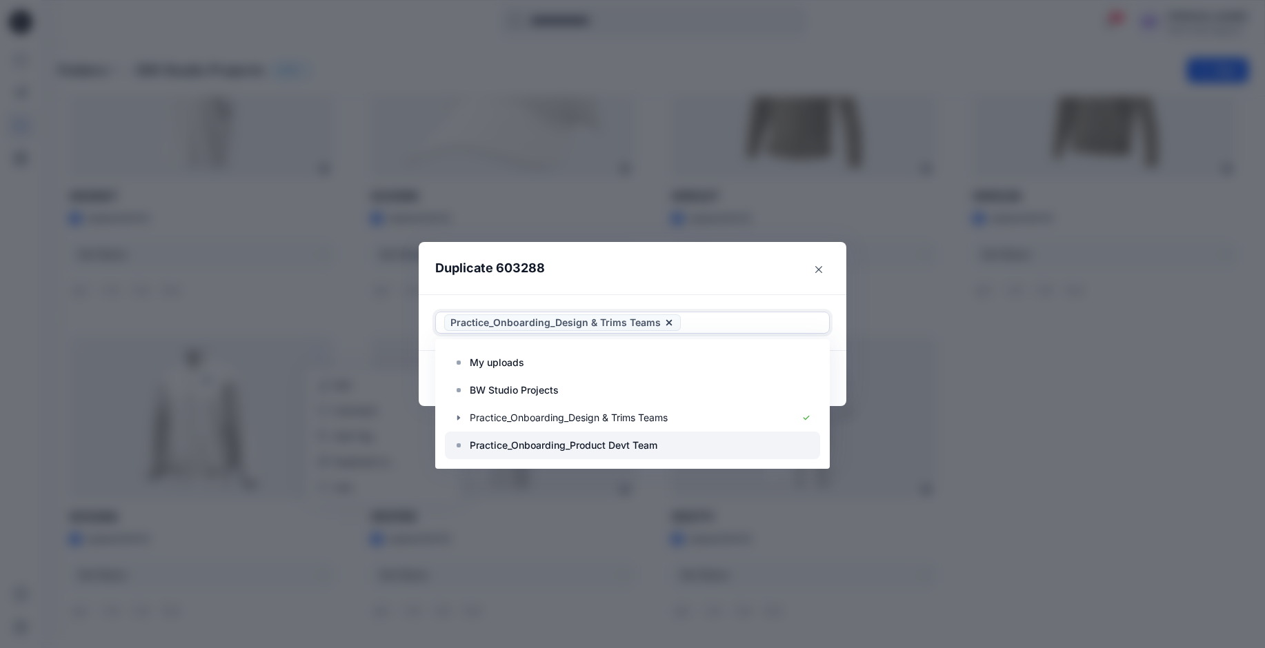
click at [490, 446] on p "Practice_Onboarding_Product Devt Team" at bounding box center [564, 445] width 188 height 17
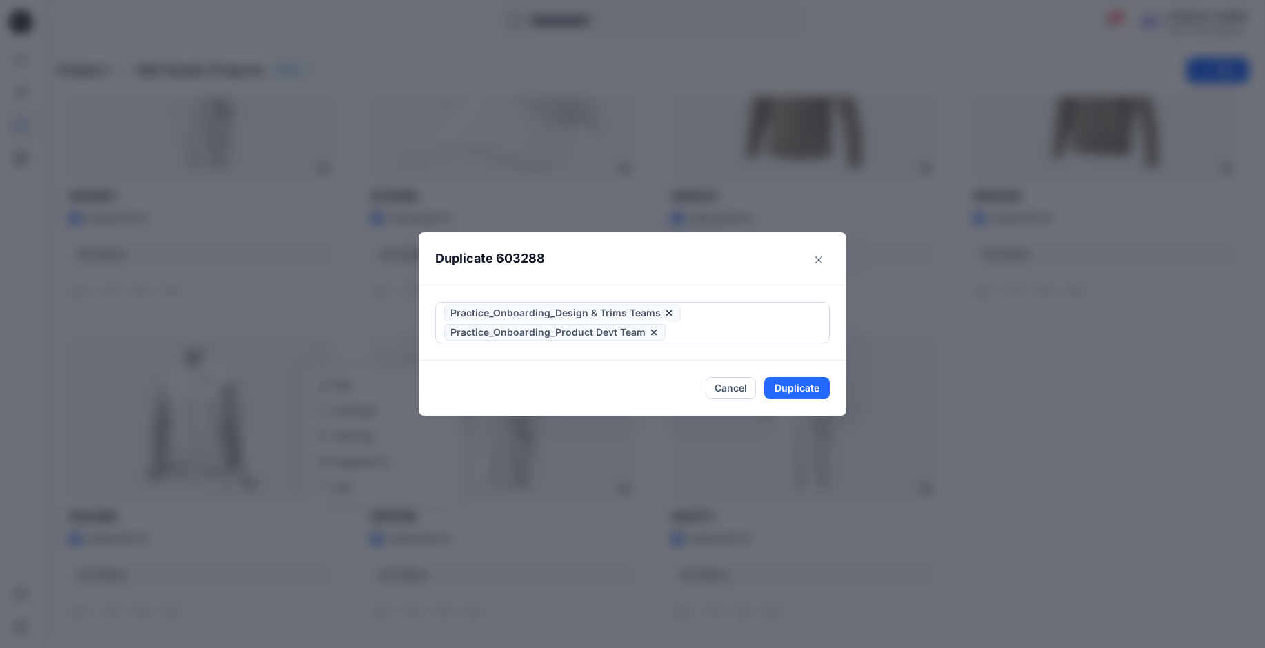
click at [739, 255] on header "Duplicate 603288" at bounding box center [619, 258] width 400 height 52
click at [811, 390] on button "Duplicate" at bounding box center [797, 388] width 66 height 22
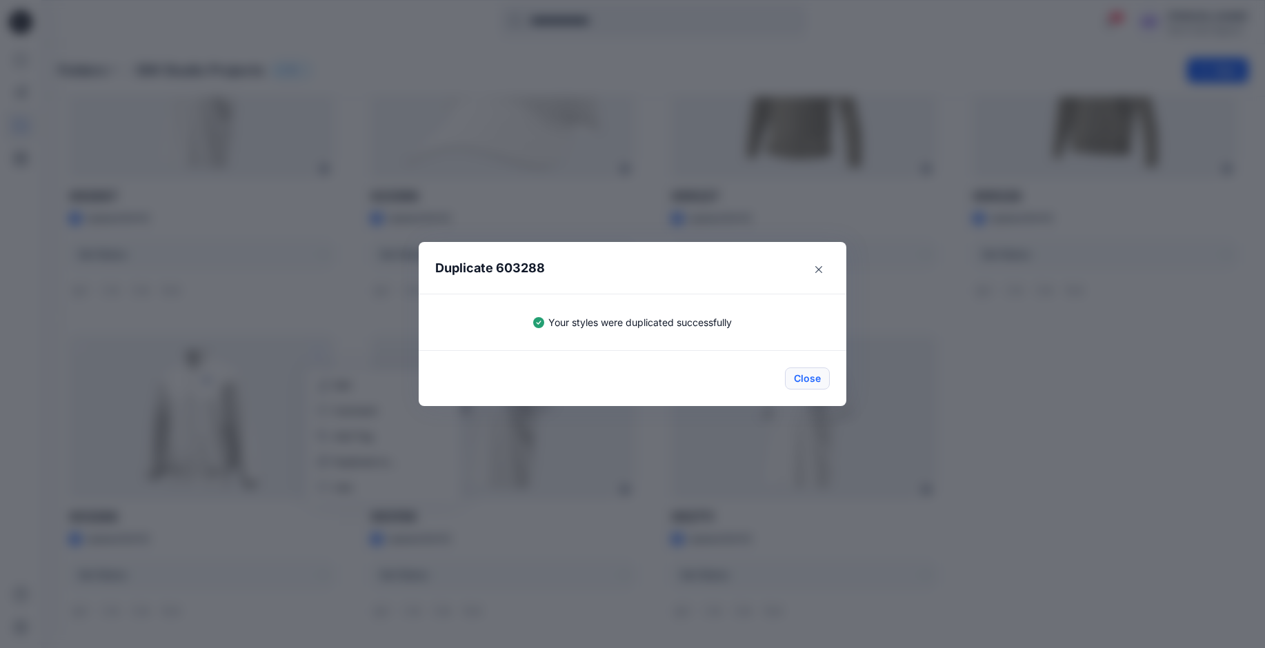
drag, startPoint x: 829, startPoint y: 384, endPoint x: 816, endPoint y: 385, distance: 13.1
click at [829, 385] on button "Close" at bounding box center [807, 379] width 45 height 22
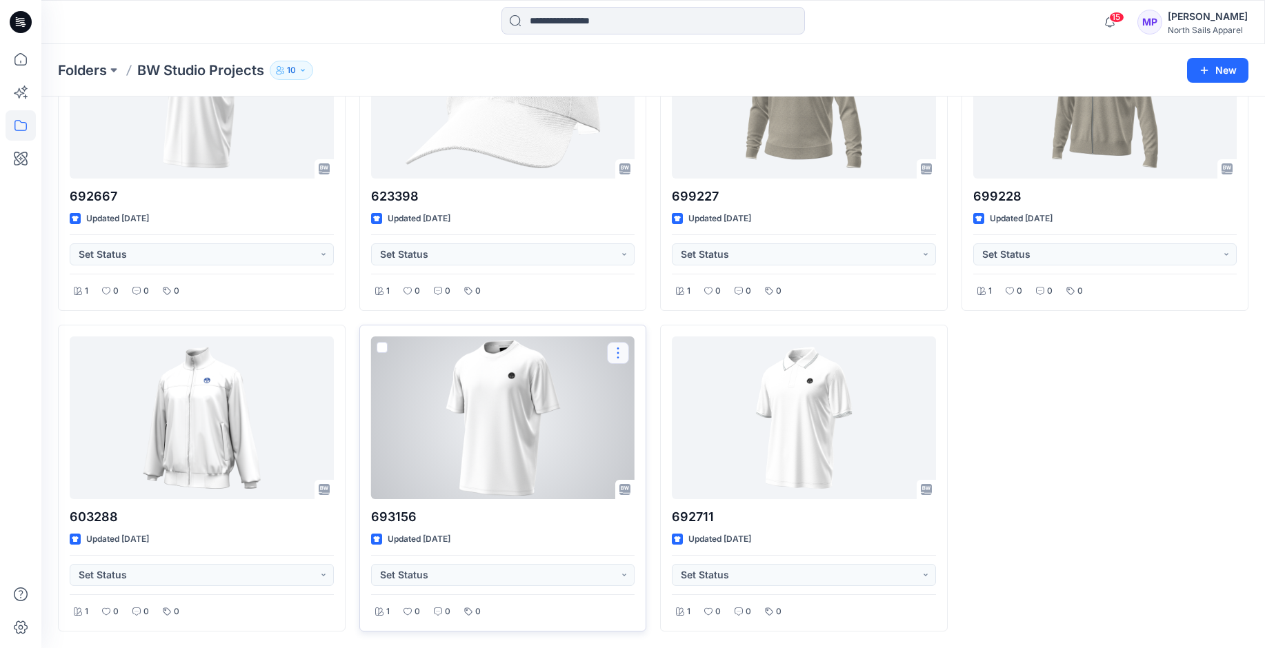
click at [617, 354] on button "button" at bounding box center [618, 353] width 22 height 22
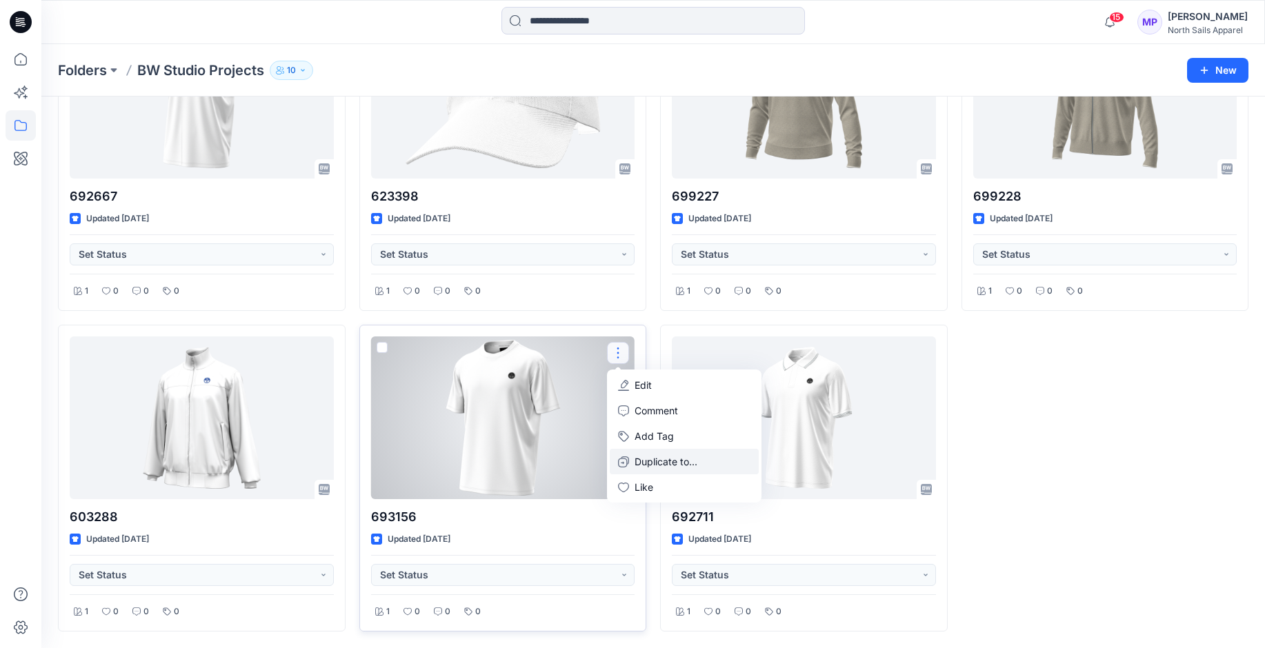
click at [658, 458] on p "Duplicate to..." at bounding box center [666, 462] width 63 height 14
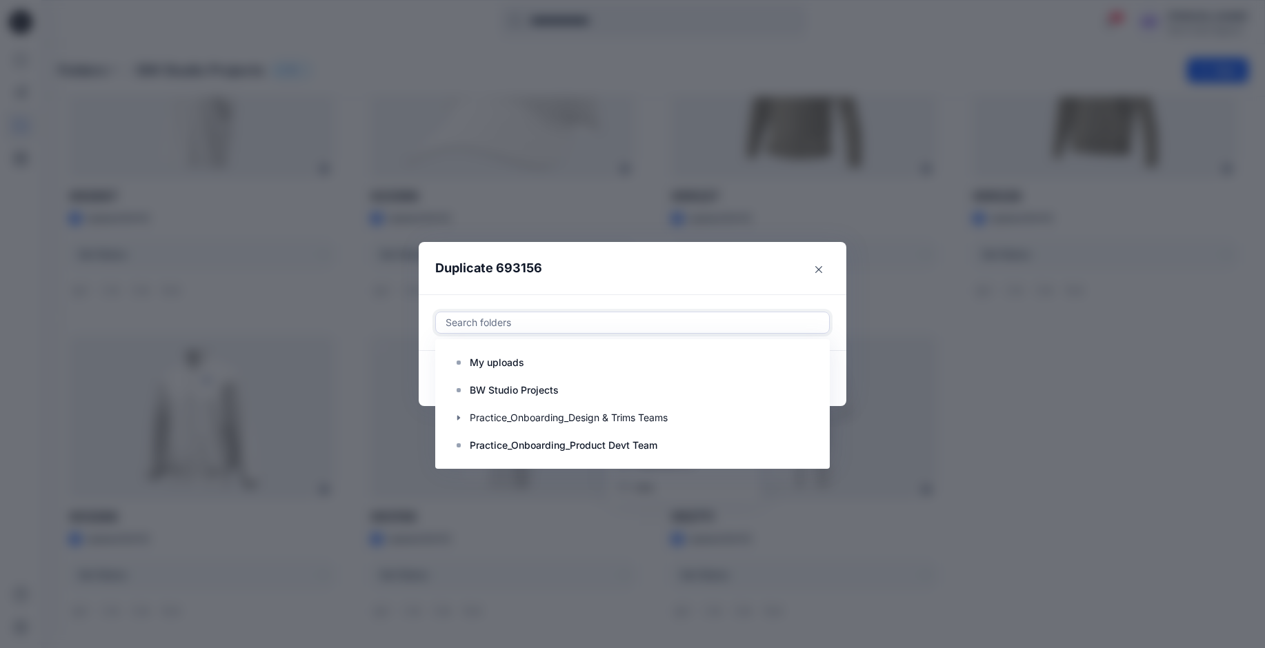
click at [607, 328] on div at bounding box center [632, 323] width 377 height 17
click at [488, 418] on div at bounding box center [632, 418] width 375 height 28
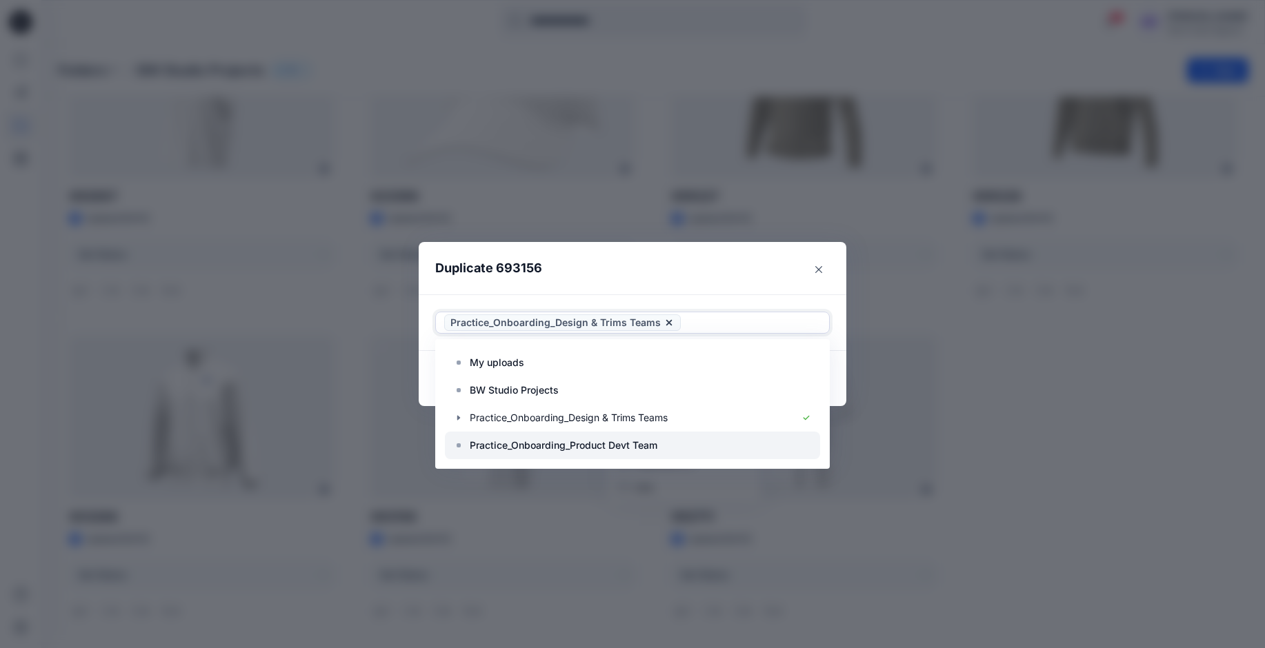
click at [487, 438] on p "Practice_Onboarding_Product Devt Team" at bounding box center [564, 445] width 188 height 17
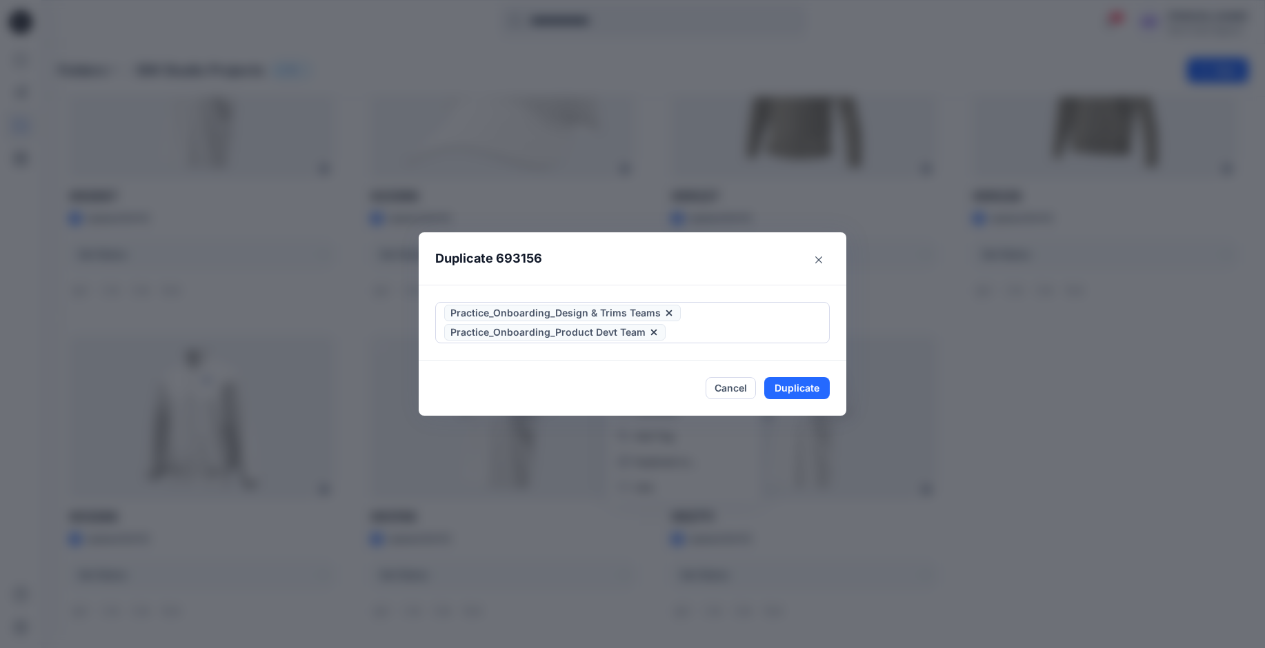
click at [666, 259] on header "Duplicate 693156" at bounding box center [619, 258] width 400 height 52
click at [805, 398] on button "Duplicate" at bounding box center [797, 388] width 66 height 22
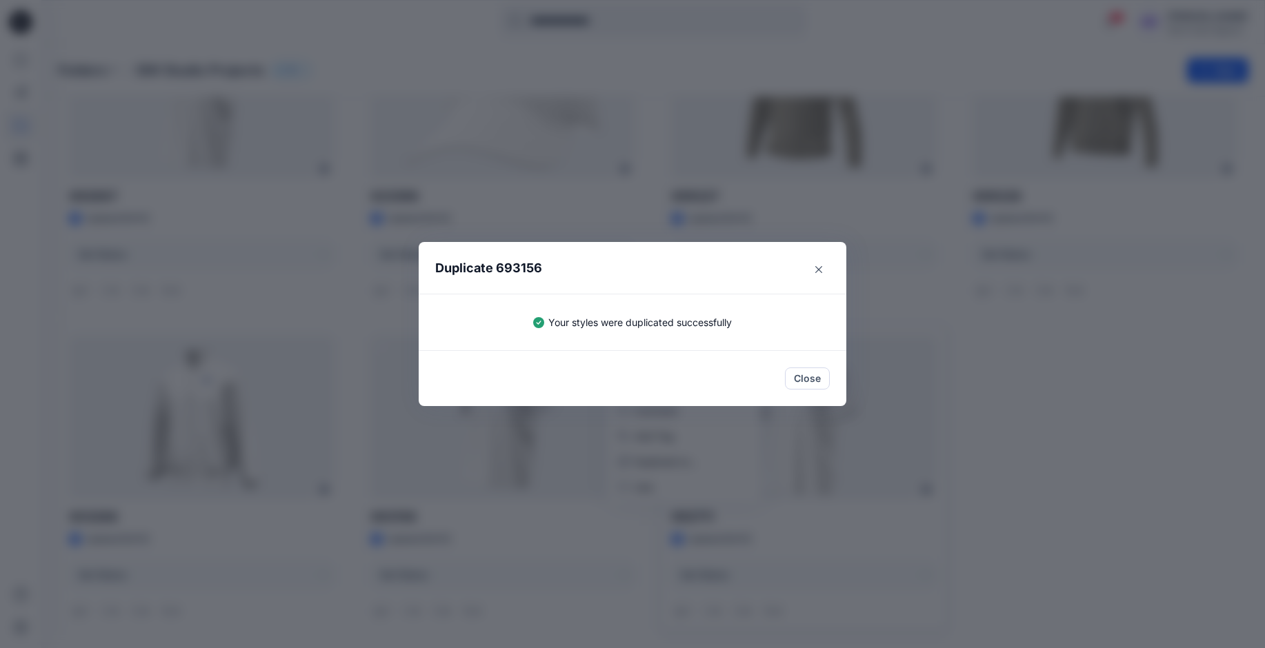
drag, startPoint x: 808, startPoint y: 382, endPoint x: 822, endPoint y: 384, distance: 14.6
click at [808, 382] on button "Close" at bounding box center [807, 379] width 45 height 22
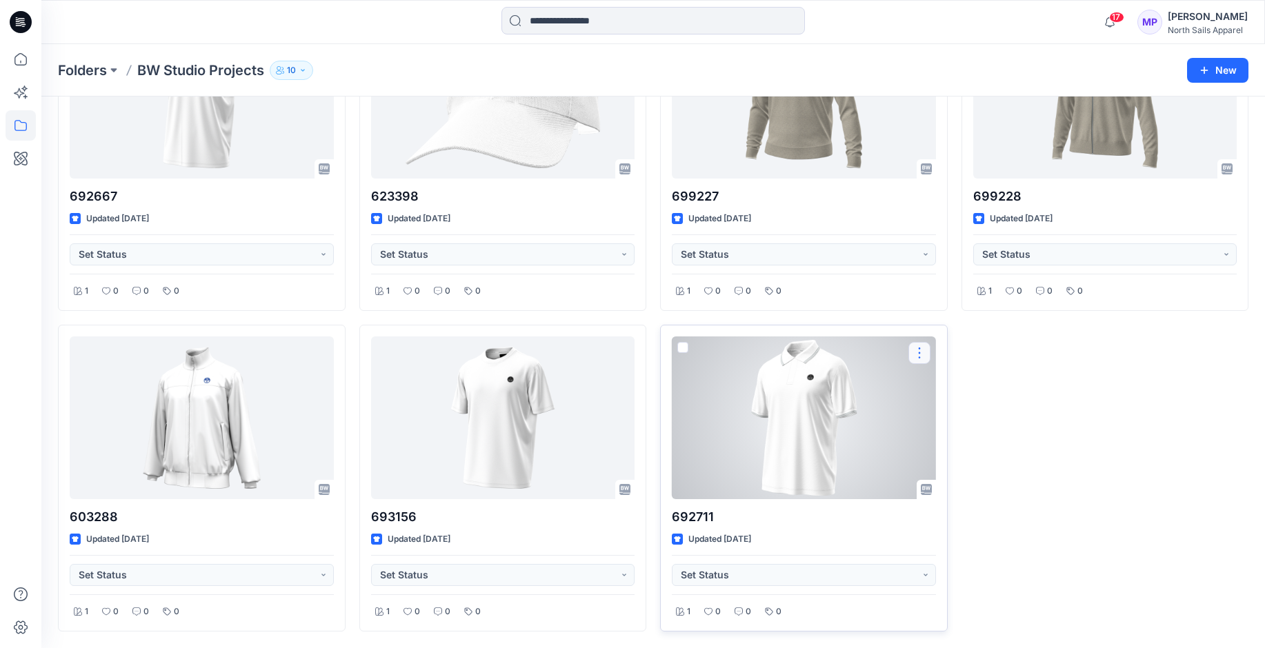
click at [915, 353] on button "button" at bounding box center [920, 353] width 22 height 22
click at [964, 464] on p "Duplicate to..." at bounding box center [967, 462] width 63 height 14
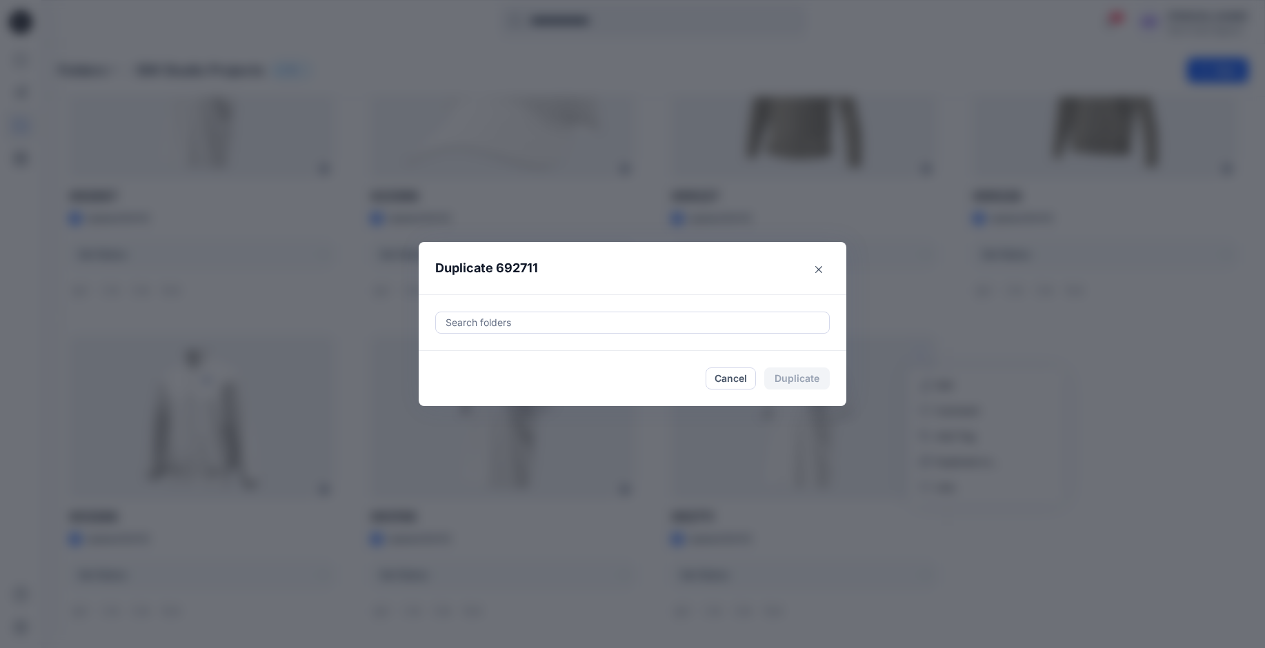
click at [584, 322] on div at bounding box center [632, 323] width 377 height 17
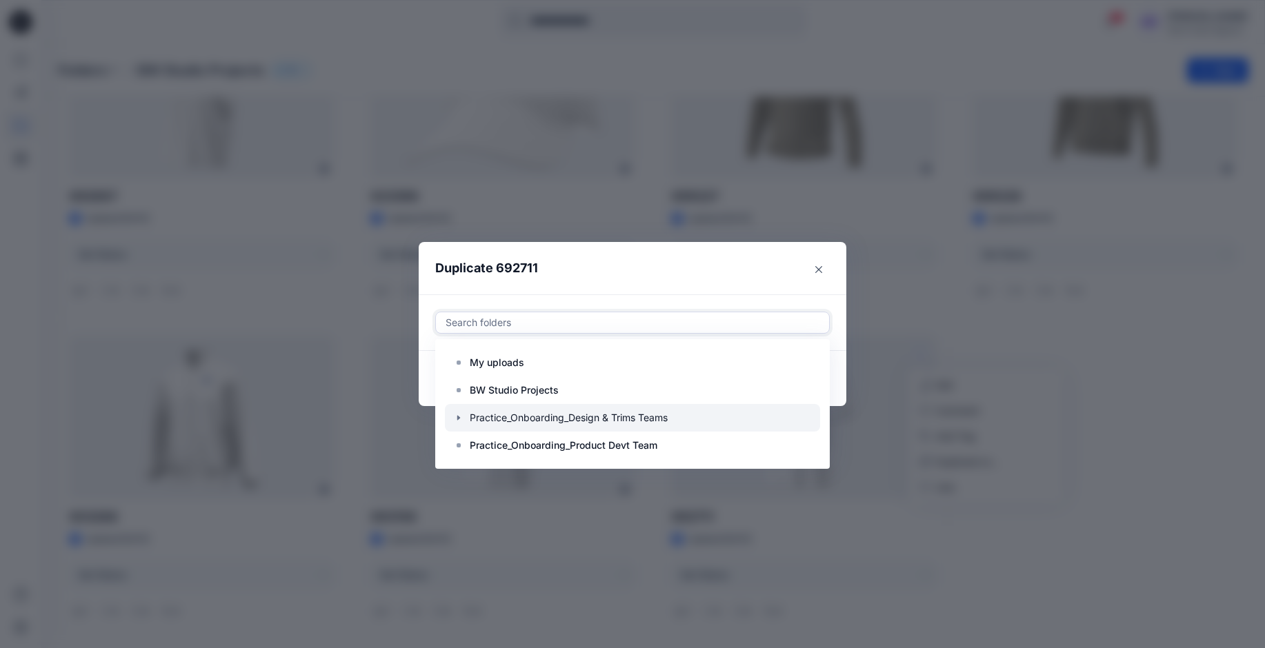
click at [488, 422] on div at bounding box center [632, 418] width 375 height 28
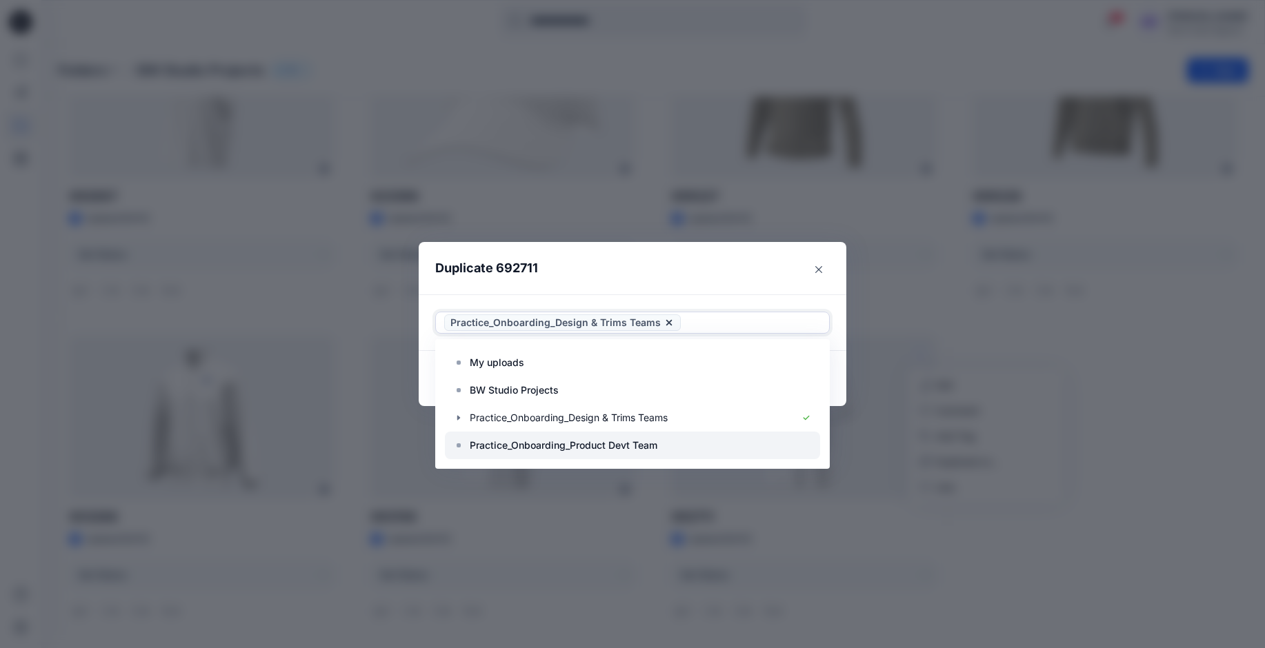
click at [498, 447] on p "Practice_Onboarding_Product Devt Team" at bounding box center [564, 445] width 188 height 17
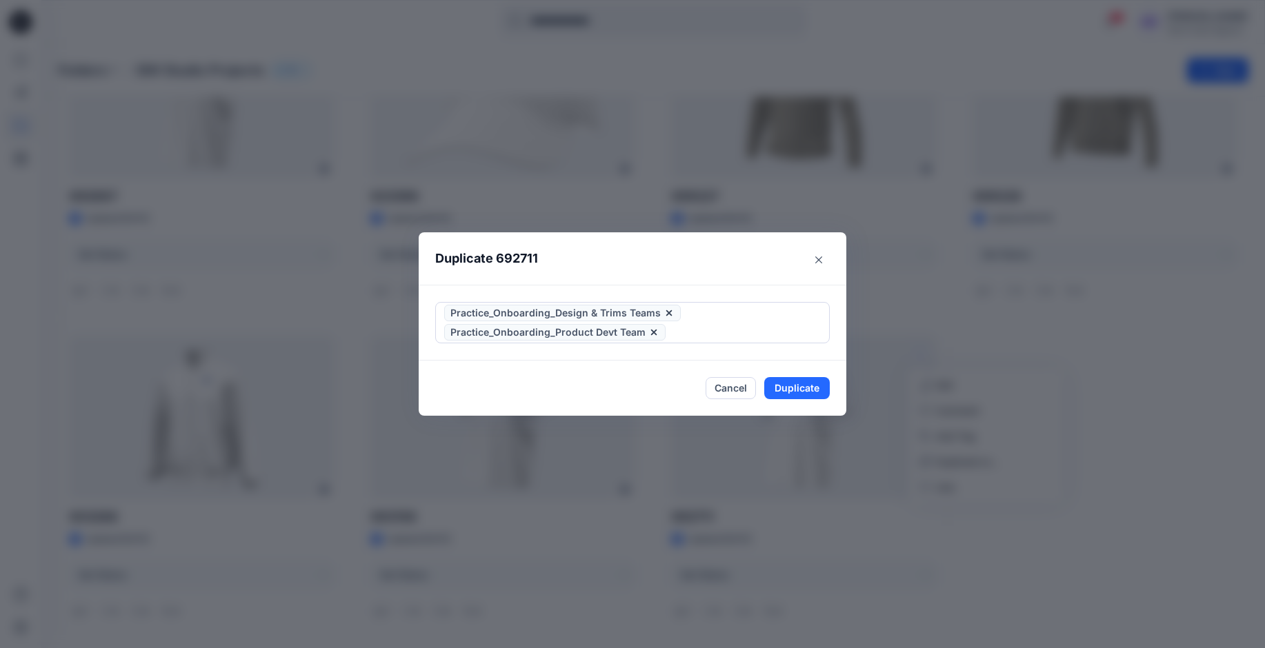
click at [630, 267] on header "Duplicate 692711" at bounding box center [619, 258] width 400 height 52
click at [806, 391] on button "Duplicate" at bounding box center [797, 388] width 66 height 22
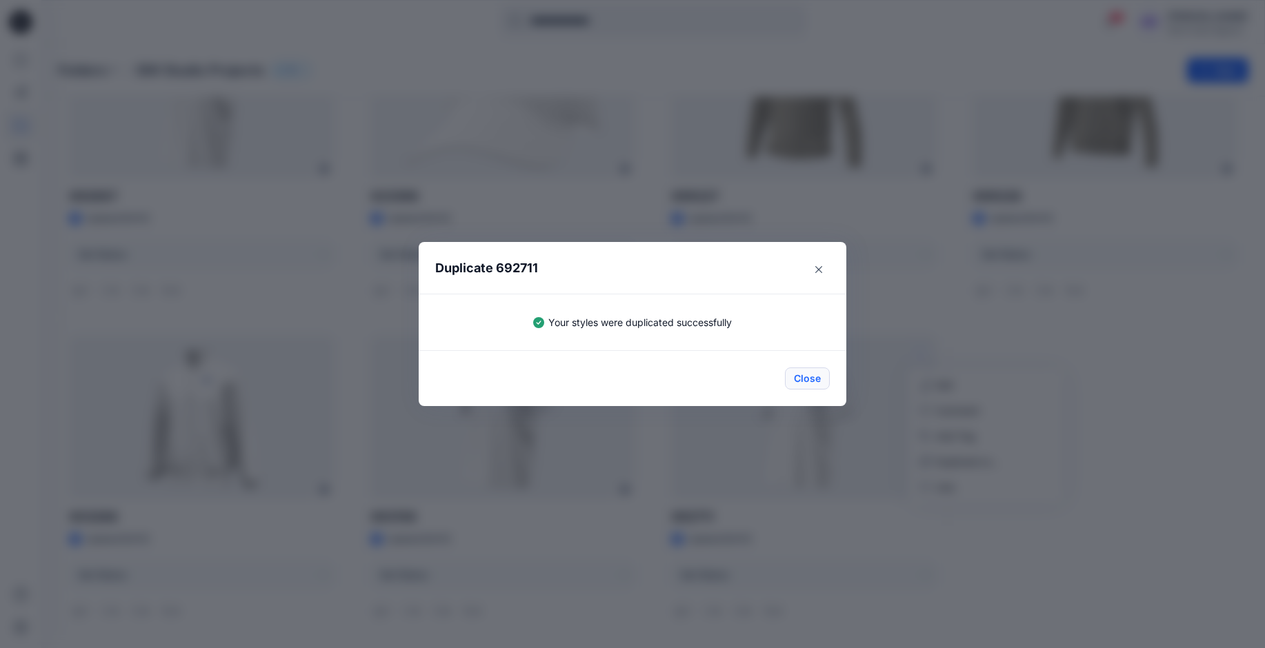
click at [815, 381] on button "Close" at bounding box center [807, 379] width 45 height 22
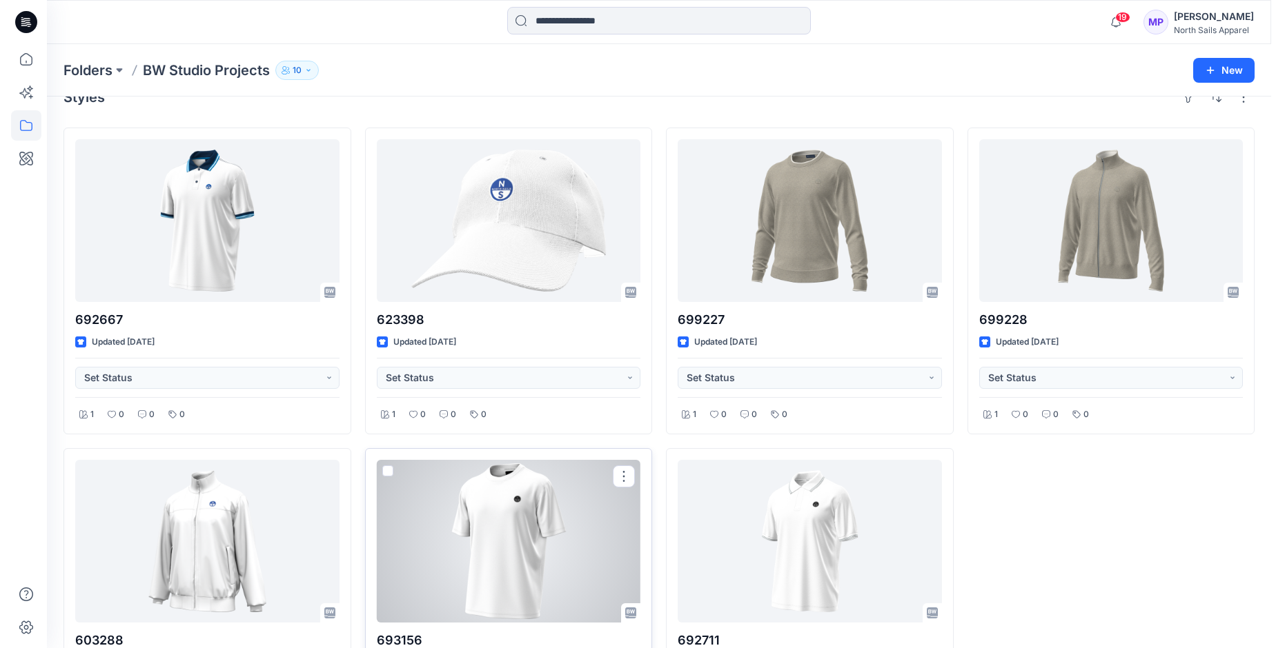
scroll to position [0, 0]
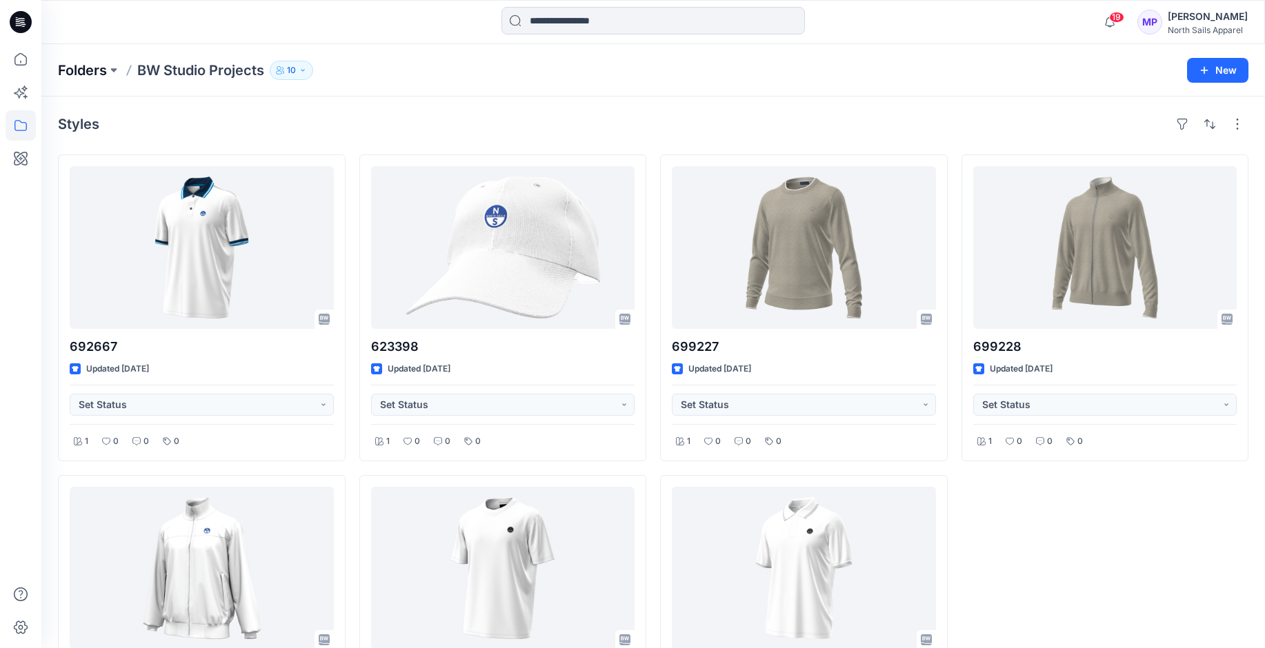
click at [90, 66] on p "Folders" at bounding box center [82, 70] width 49 height 19
